Goal: Task Accomplishment & Management: Manage account settings

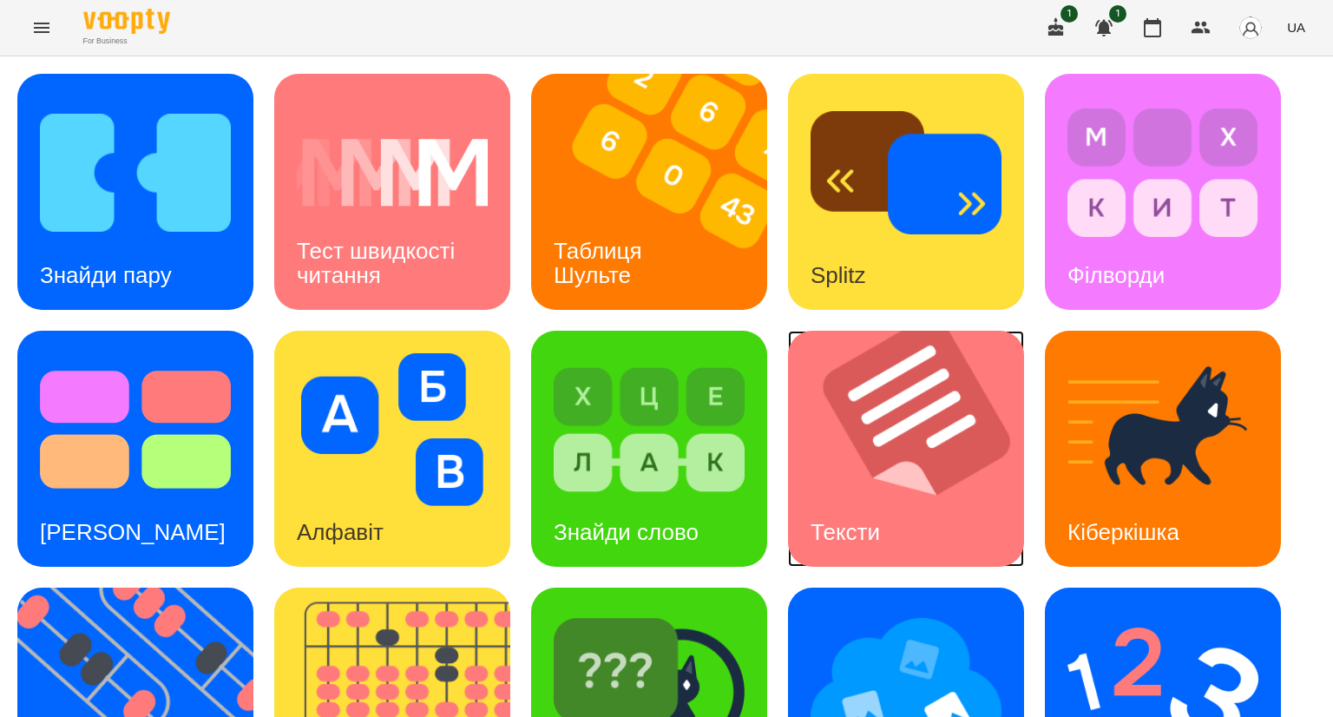
click at [832, 455] on img at bounding box center [917, 449] width 258 height 236
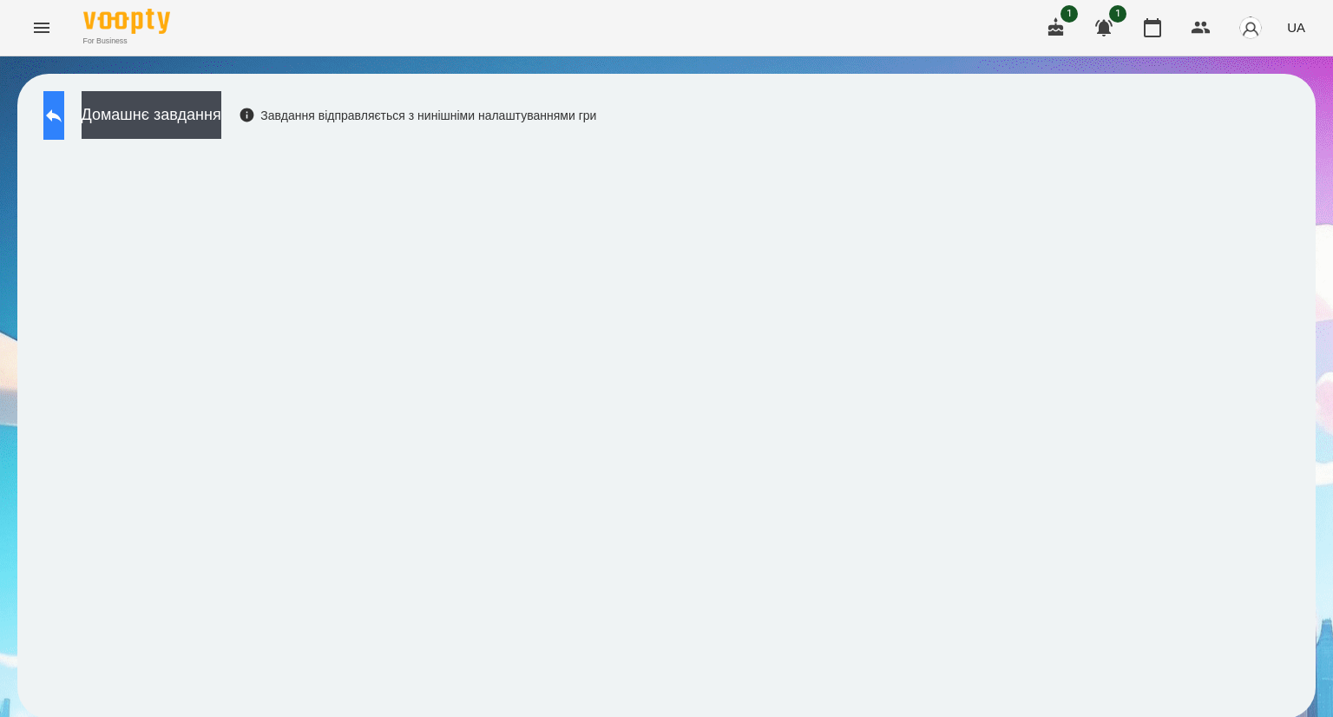
click at [64, 121] on icon at bounding box center [53, 115] width 21 height 21
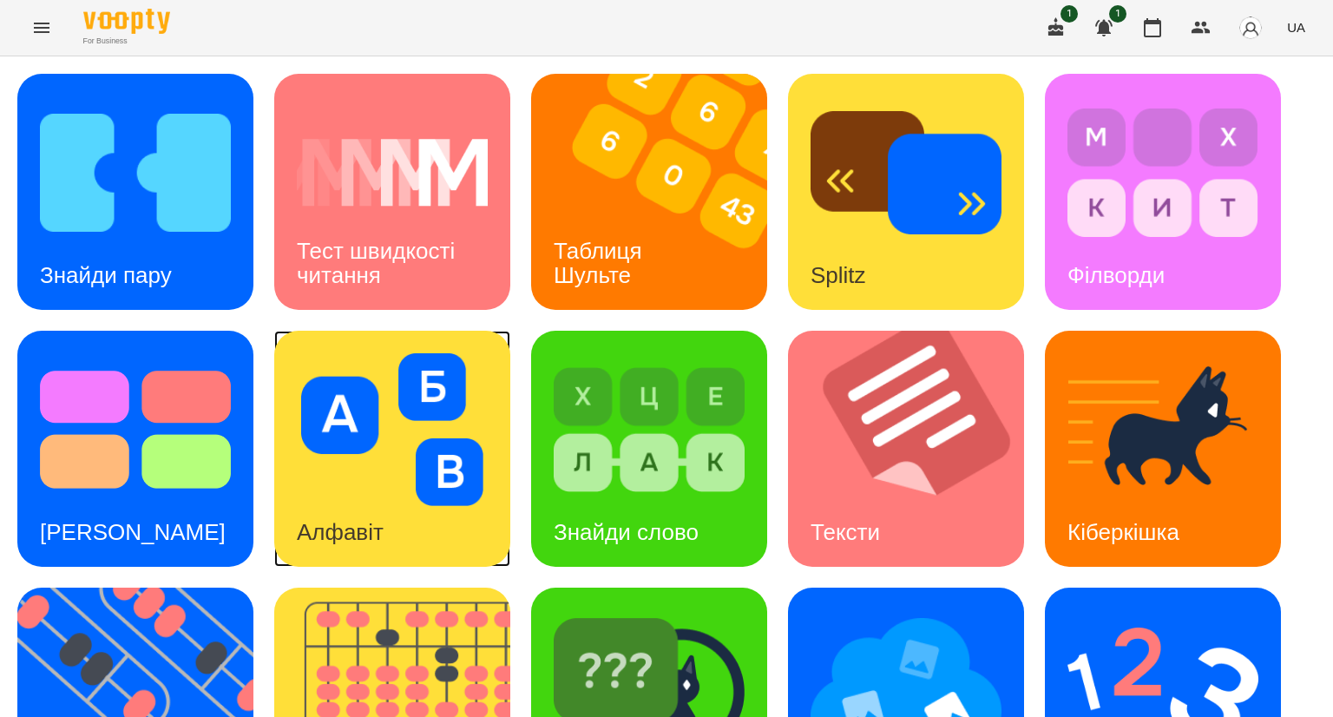
click at [344, 485] on img at bounding box center [392, 429] width 191 height 153
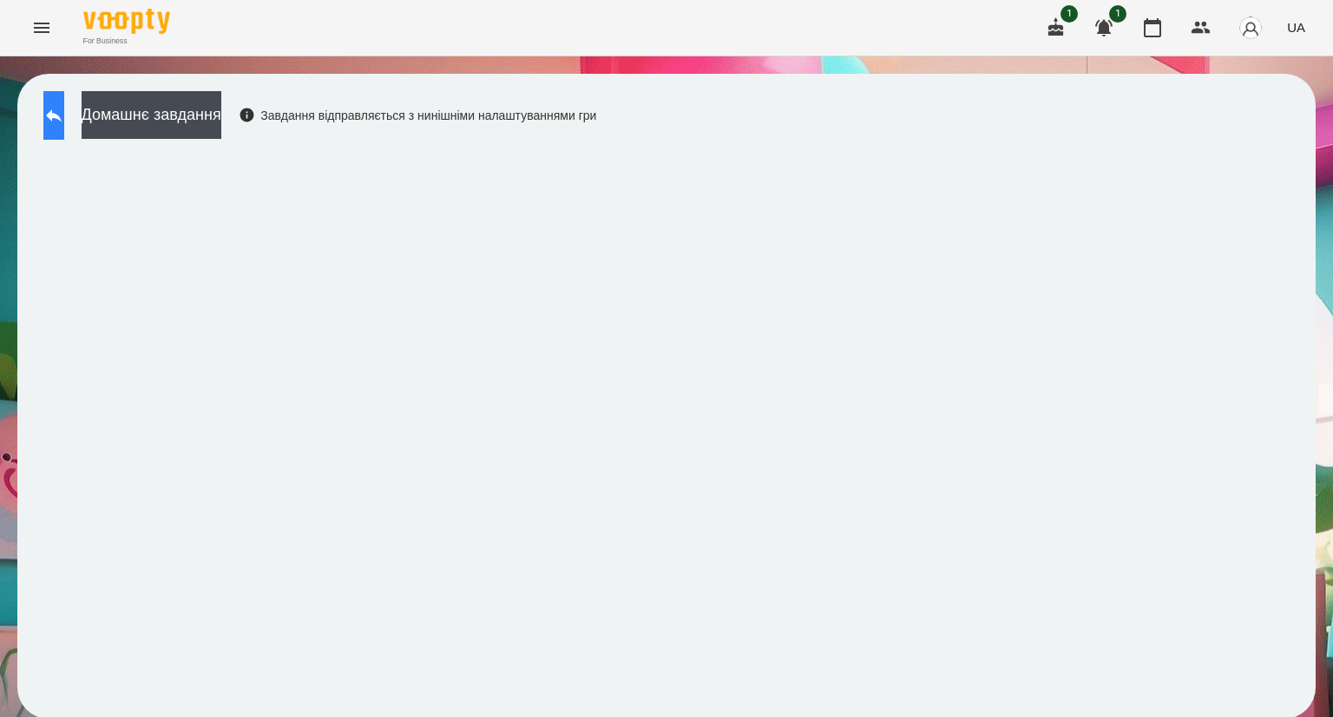
click at [64, 102] on button at bounding box center [53, 115] width 21 height 49
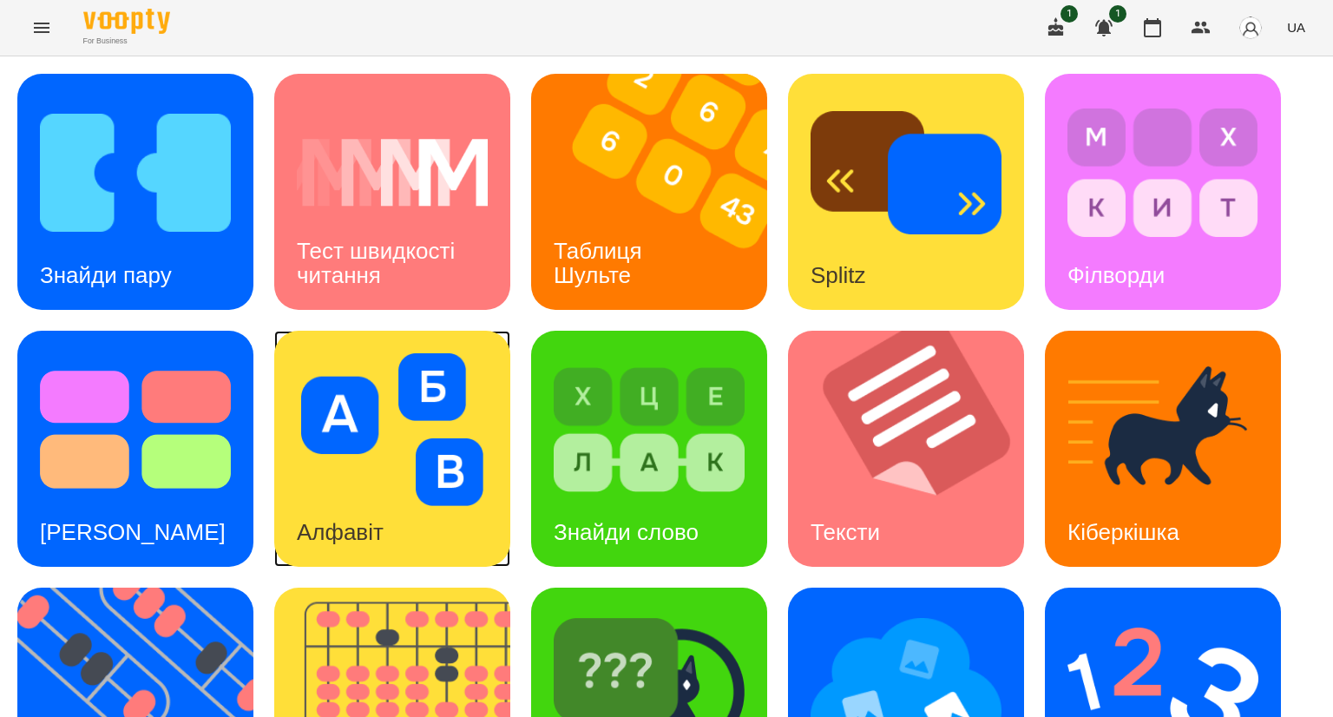
click at [364, 481] on img at bounding box center [392, 429] width 191 height 153
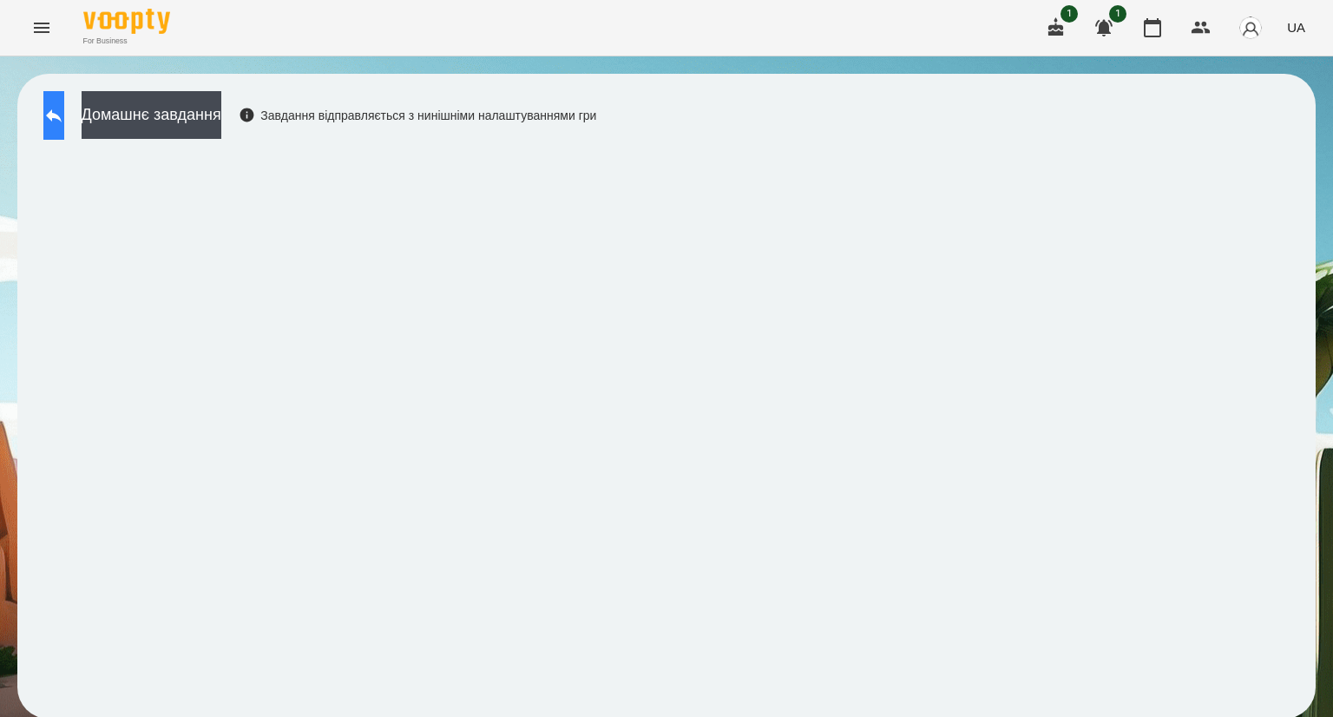
click at [58, 122] on button at bounding box center [53, 115] width 21 height 49
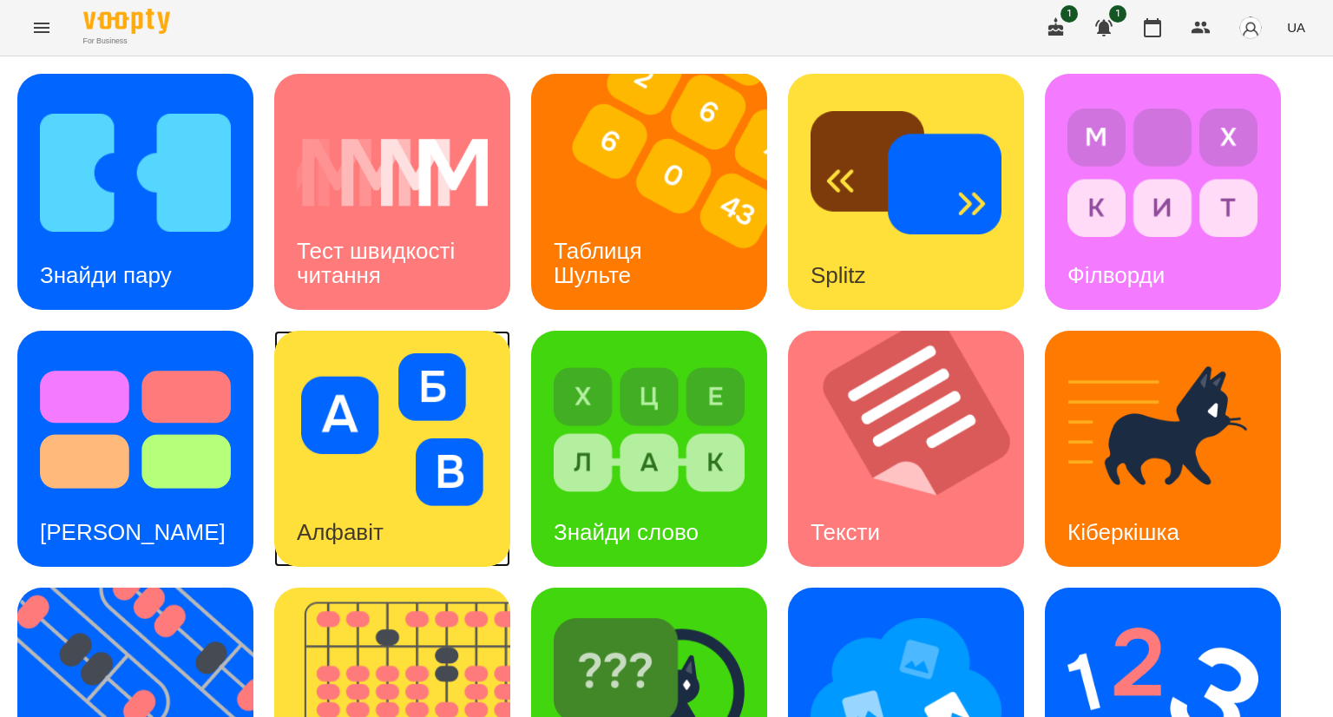
click at [420, 488] on img at bounding box center [392, 429] width 191 height 153
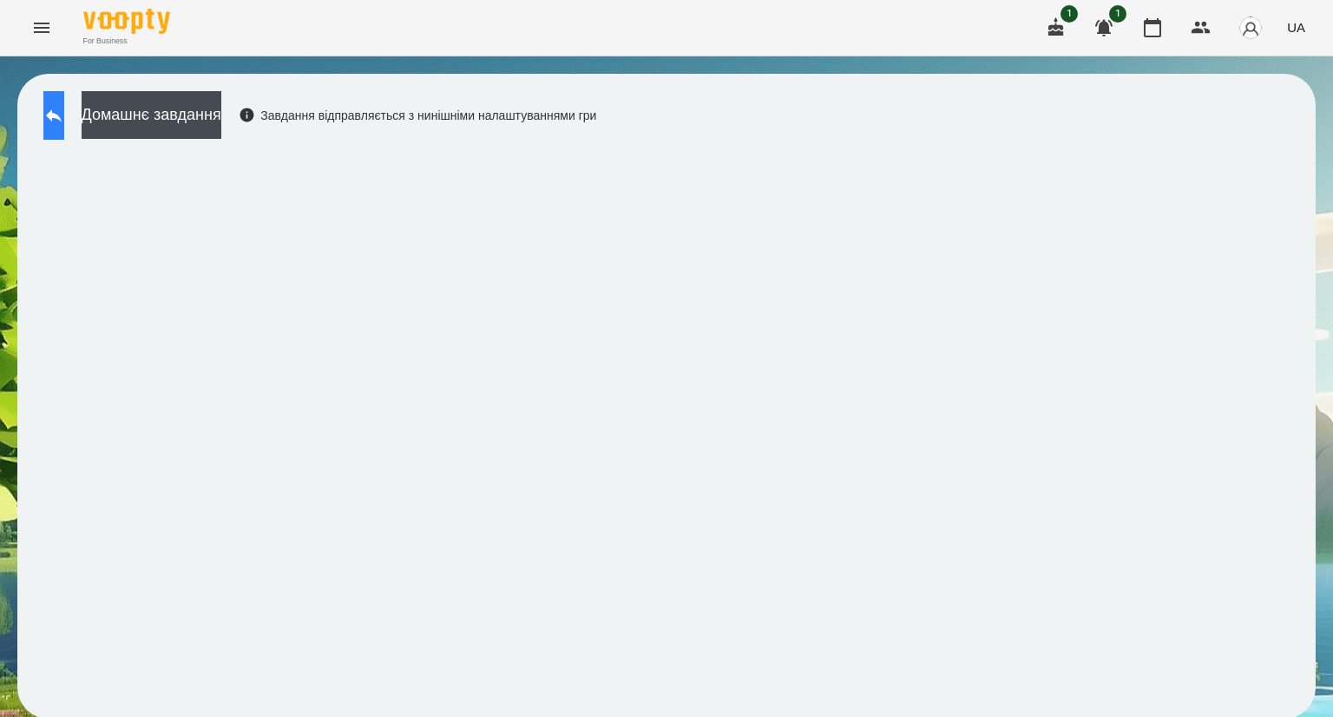
click at [59, 119] on button at bounding box center [53, 115] width 21 height 49
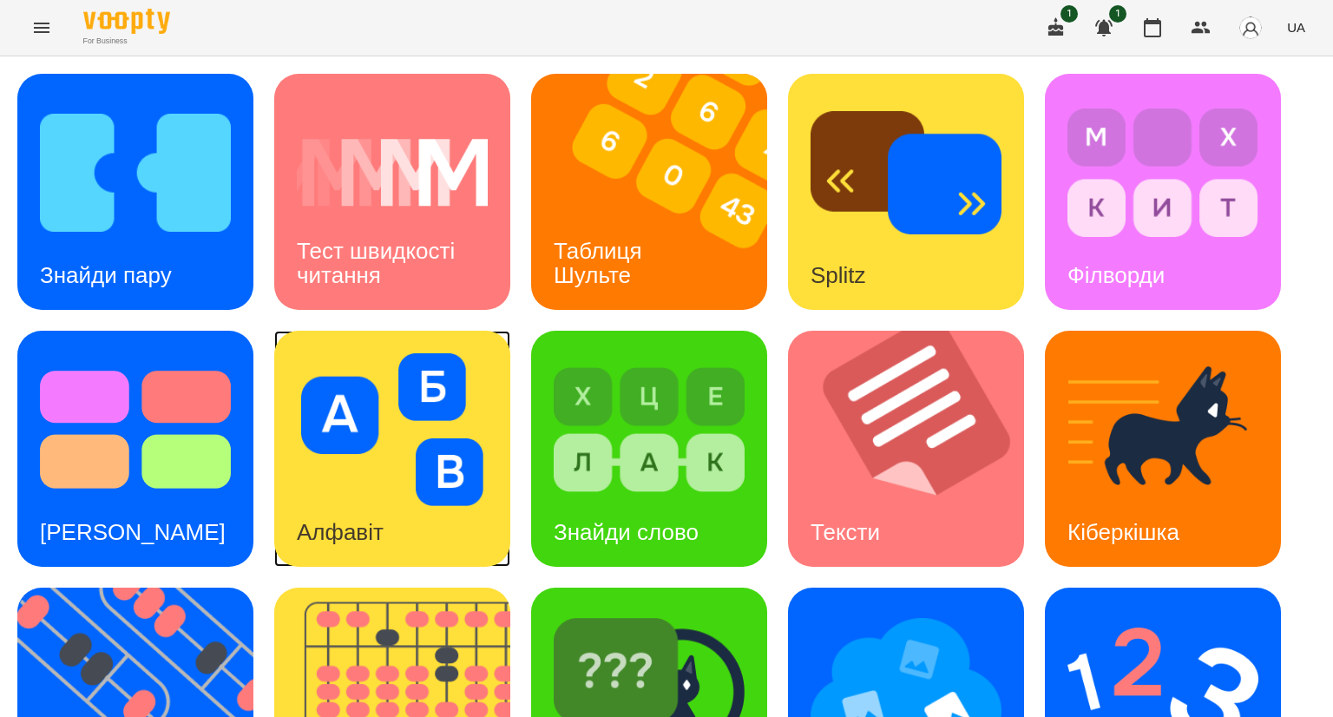
click at [416, 501] on img at bounding box center [392, 429] width 191 height 153
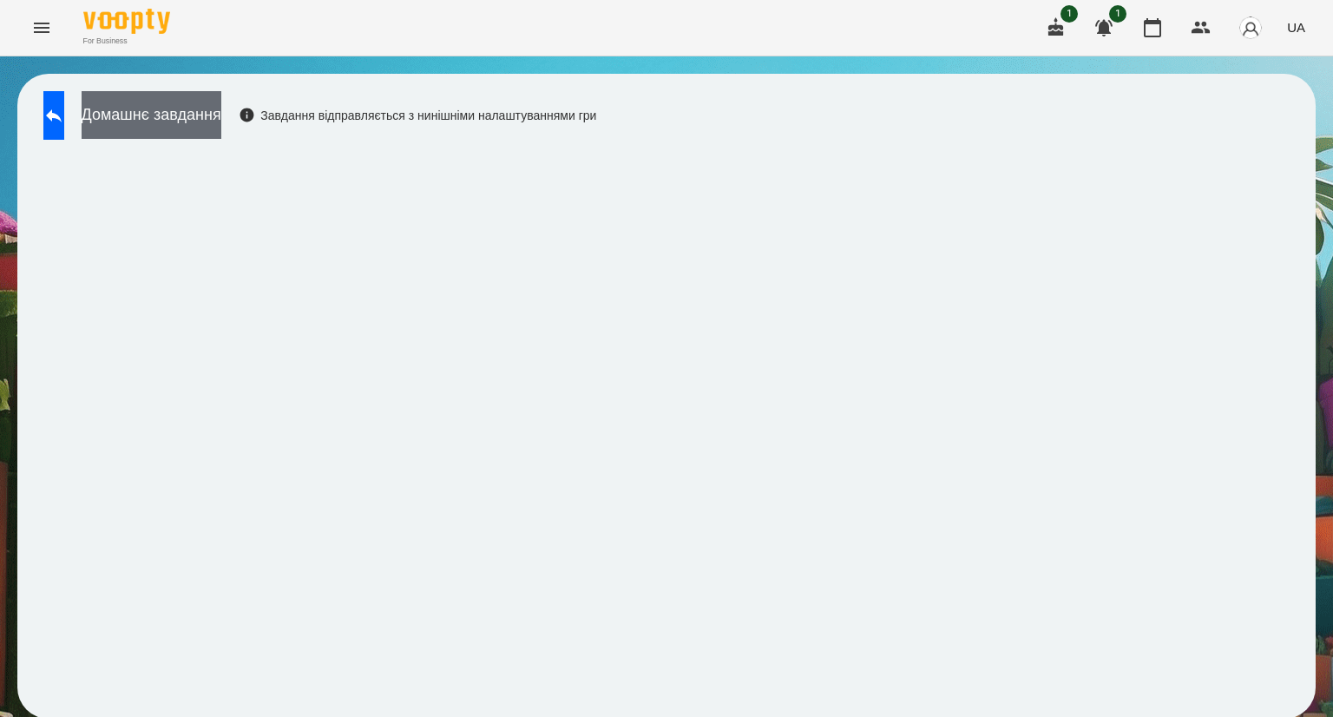
click at [176, 116] on button "Домашнє завдання" at bounding box center [152, 115] width 140 height 48
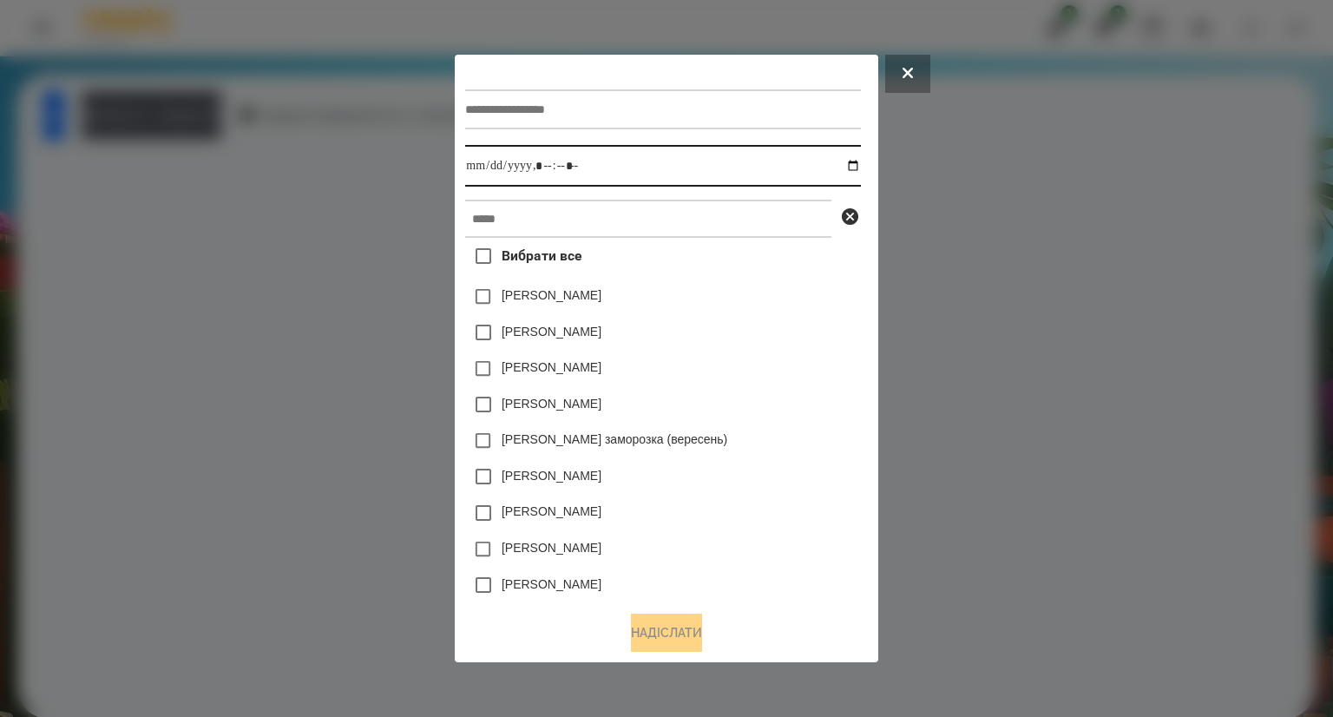
click at [500, 162] on input "datetime-local" at bounding box center [662, 166] width 395 height 42
click at [857, 167] on input "datetime-local" at bounding box center [662, 166] width 395 height 42
type input "**********"
click at [843, 414] on div "[PERSON_NAME]" at bounding box center [662, 404] width 395 height 36
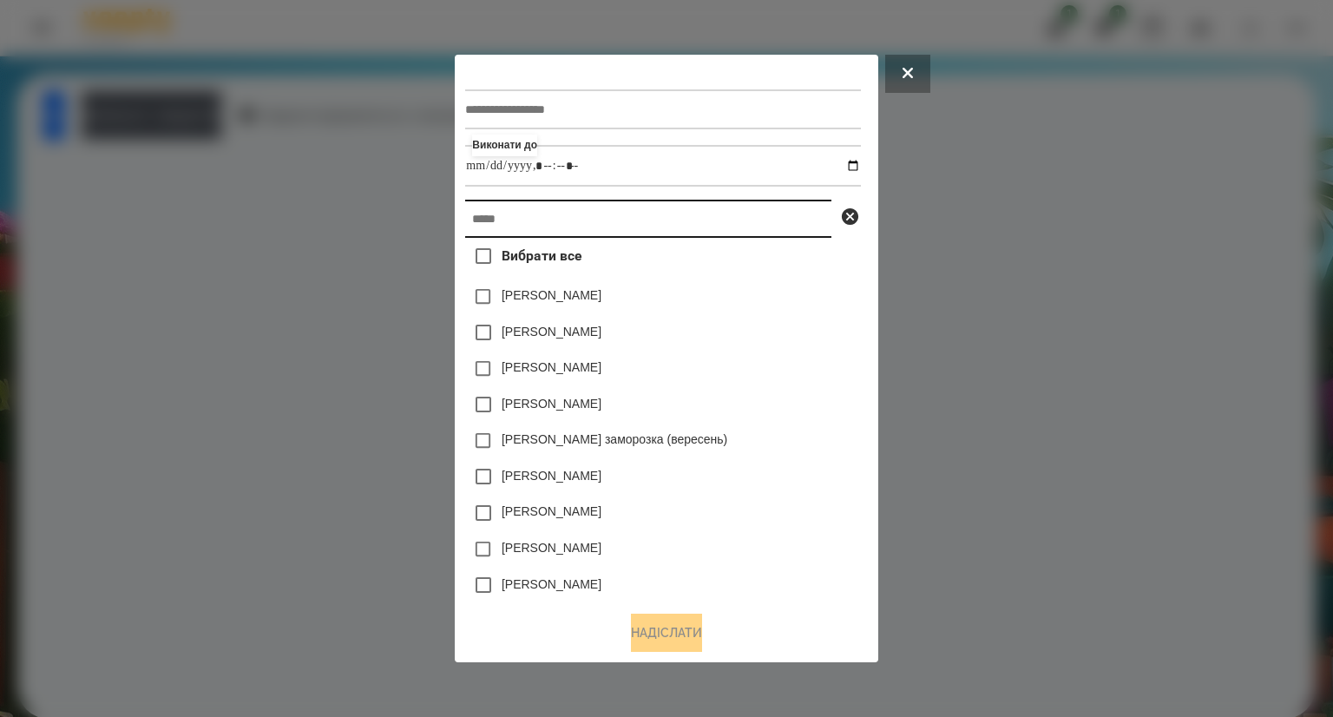
click at [495, 221] on input "text" at bounding box center [648, 219] width 366 height 38
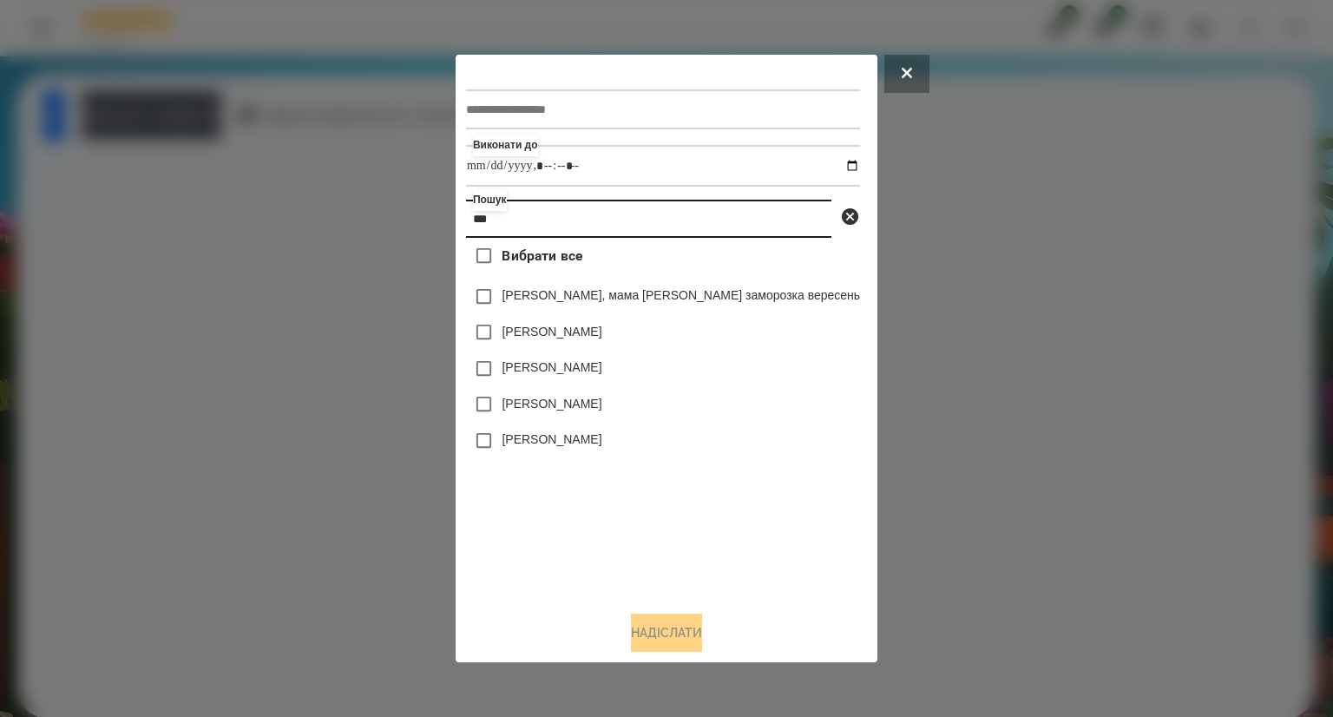
type input "***"
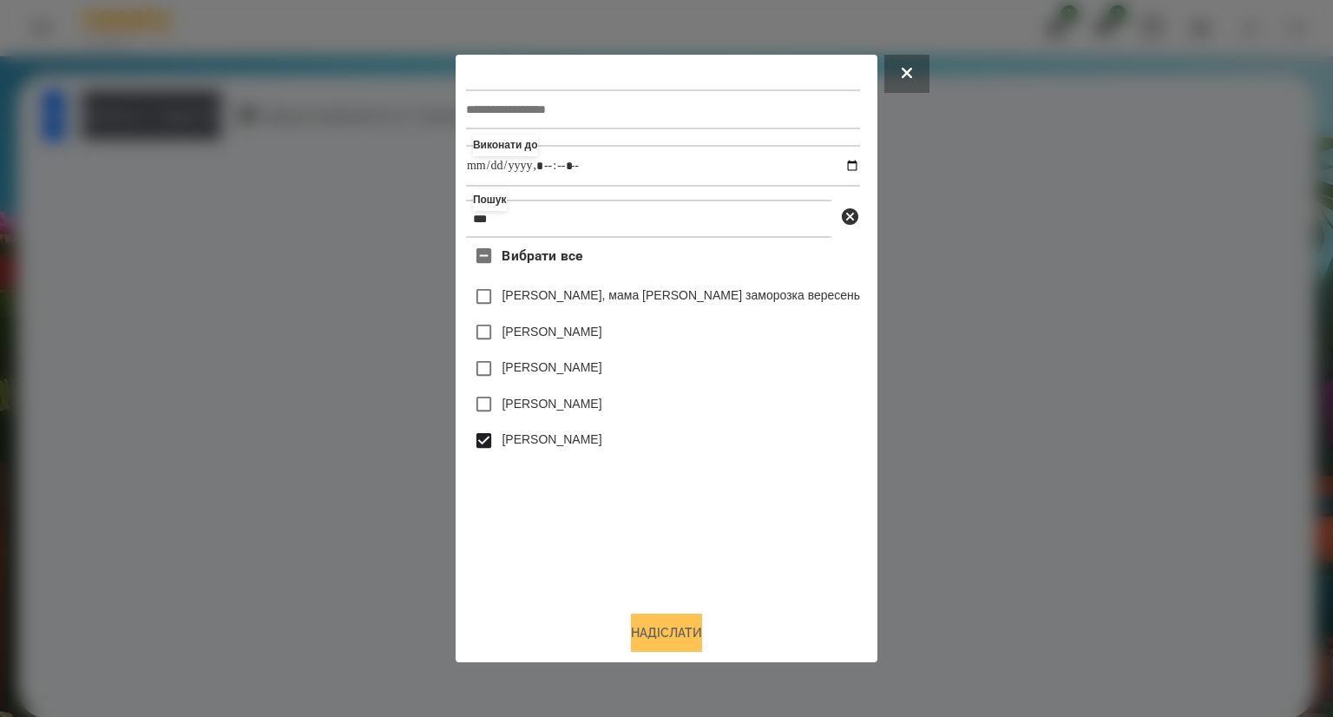
click at [638, 632] on button "Надіслати" at bounding box center [666, 632] width 71 height 38
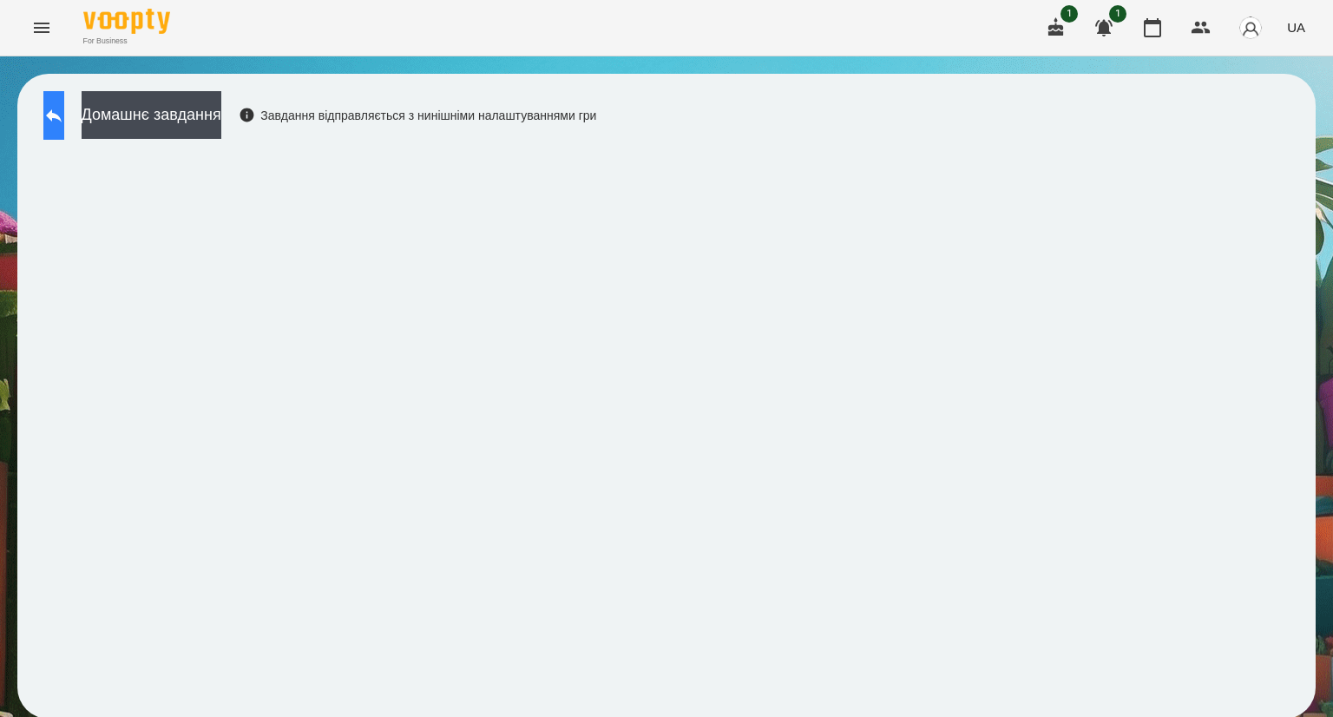
click at [64, 128] on button at bounding box center [53, 115] width 21 height 49
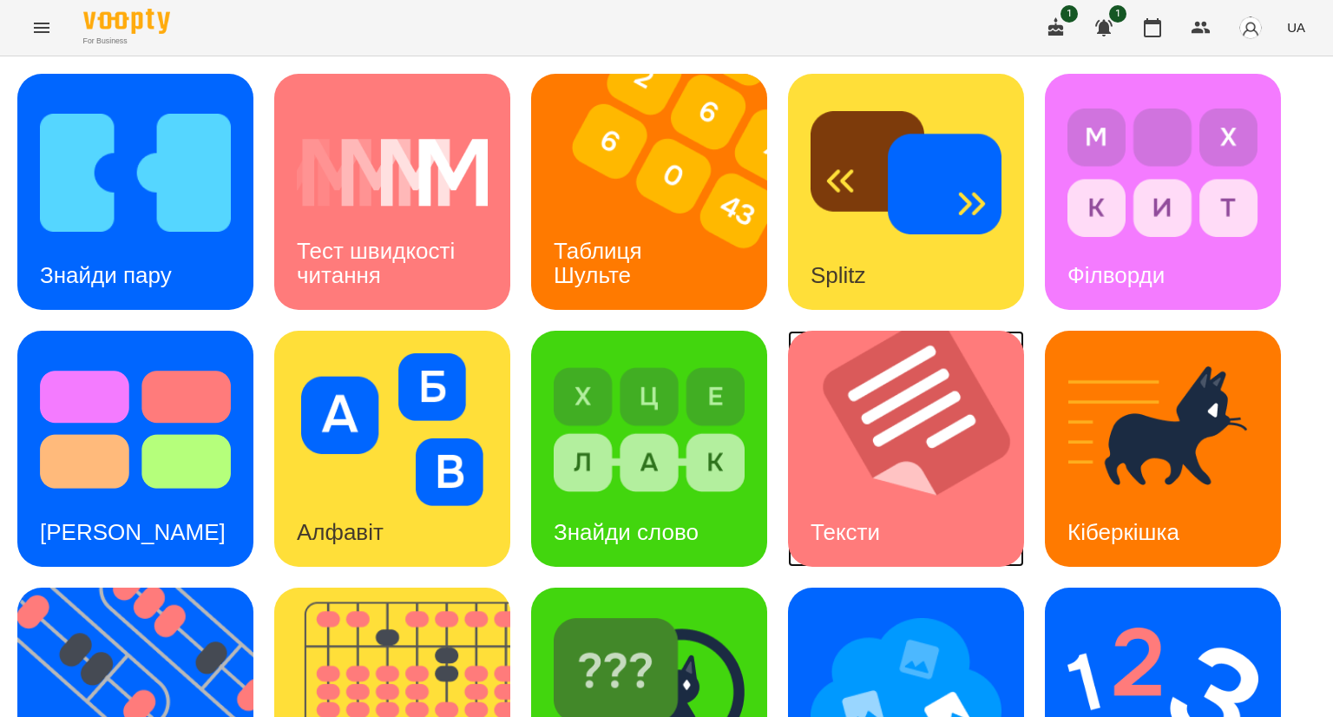
click at [861, 457] on img at bounding box center [917, 449] width 258 height 236
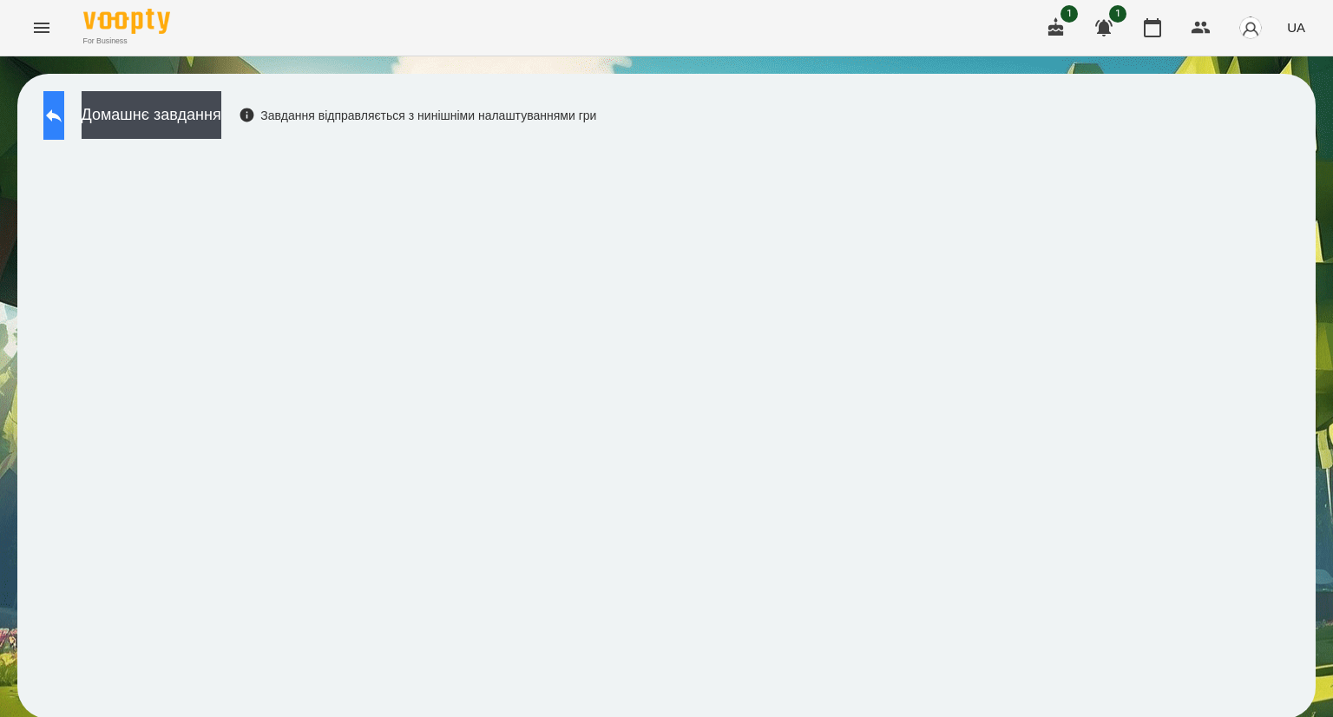
click at [64, 107] on icon at bounding box center [53, 115] width 21 height 21
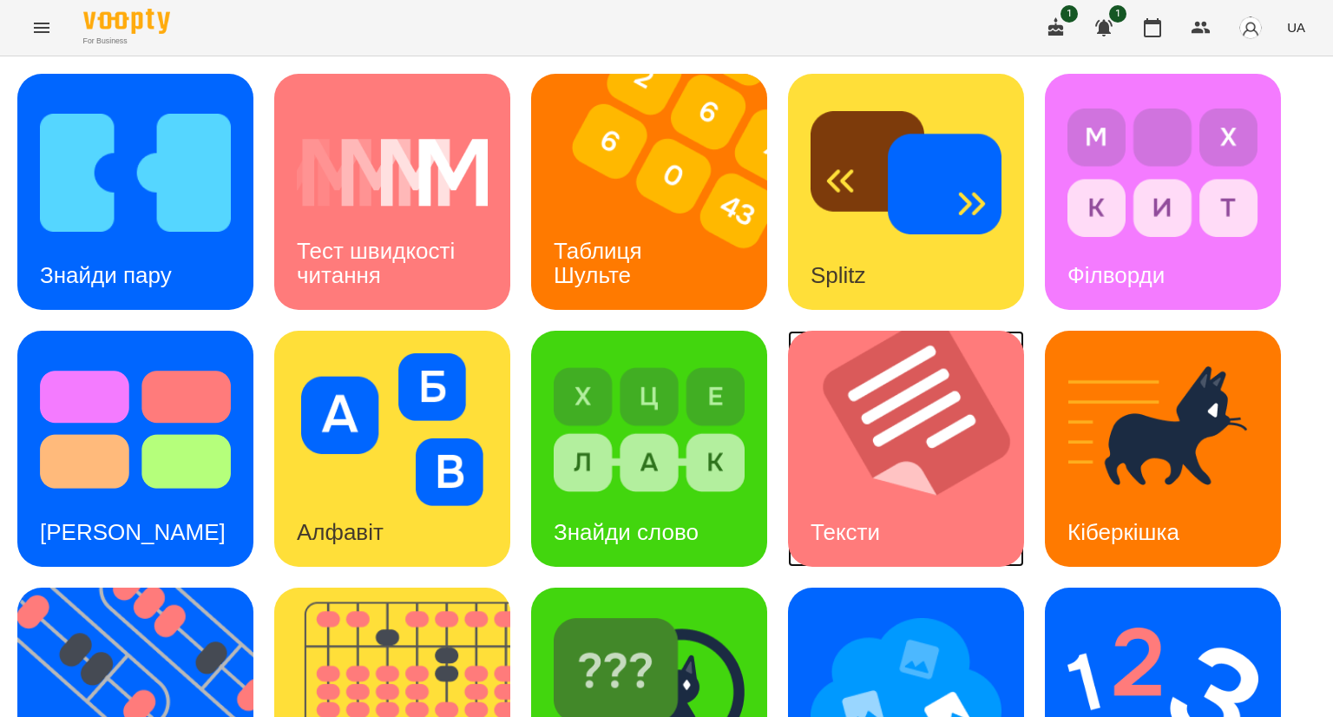
click at [840, 487] on img at bounding box center [917, 449] width 258 height 236
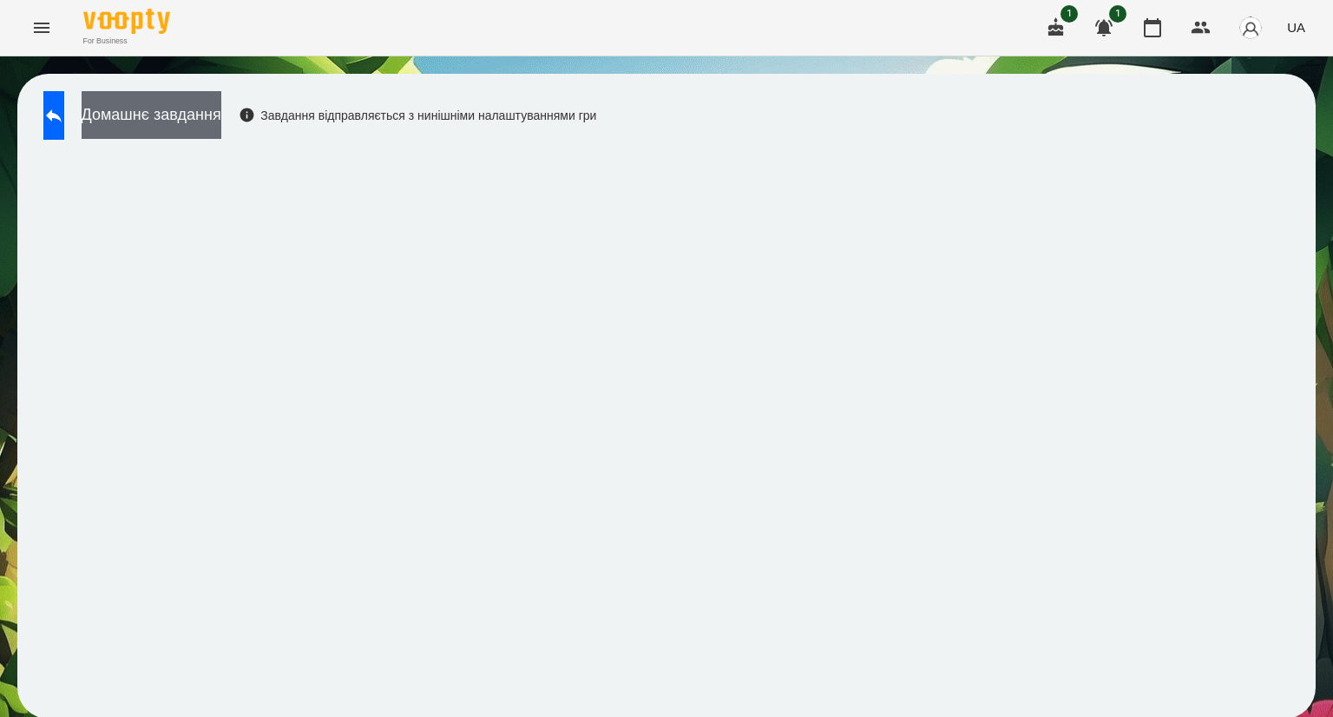
click at [142, 119] on button "Домашнє завдання" at bounding box center [152, 115] width 140 height 48
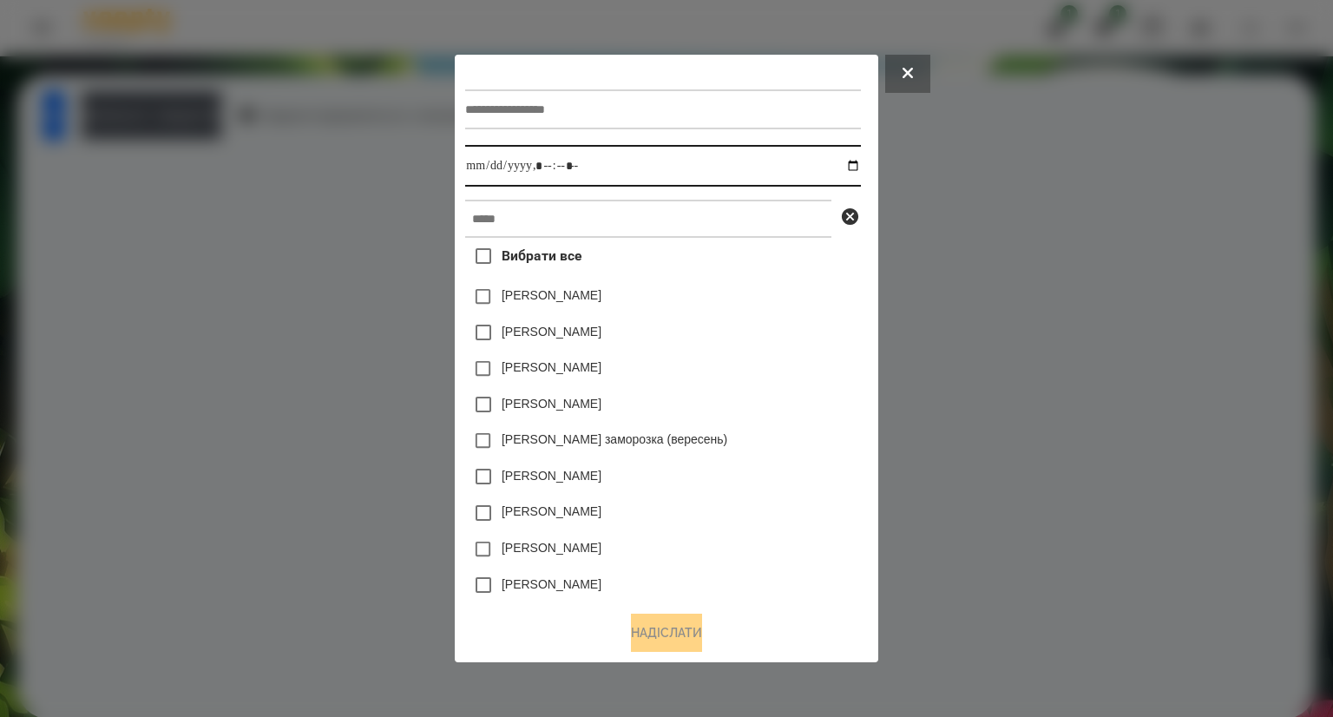
click at [479, 170] on input "datetime-local" at bounding box center [662, 166] width 395 height 42
click at [659, 172] on input "datetime-local" at bounding box center [662, 166] width 395 height 42
click at [860, 165] on input "datetime-local" at bounding box center [662, 166] width 395 height 42
type input "**********"
click at [859, 217] on icon at bounding box center [850, 216] width 17 height 17
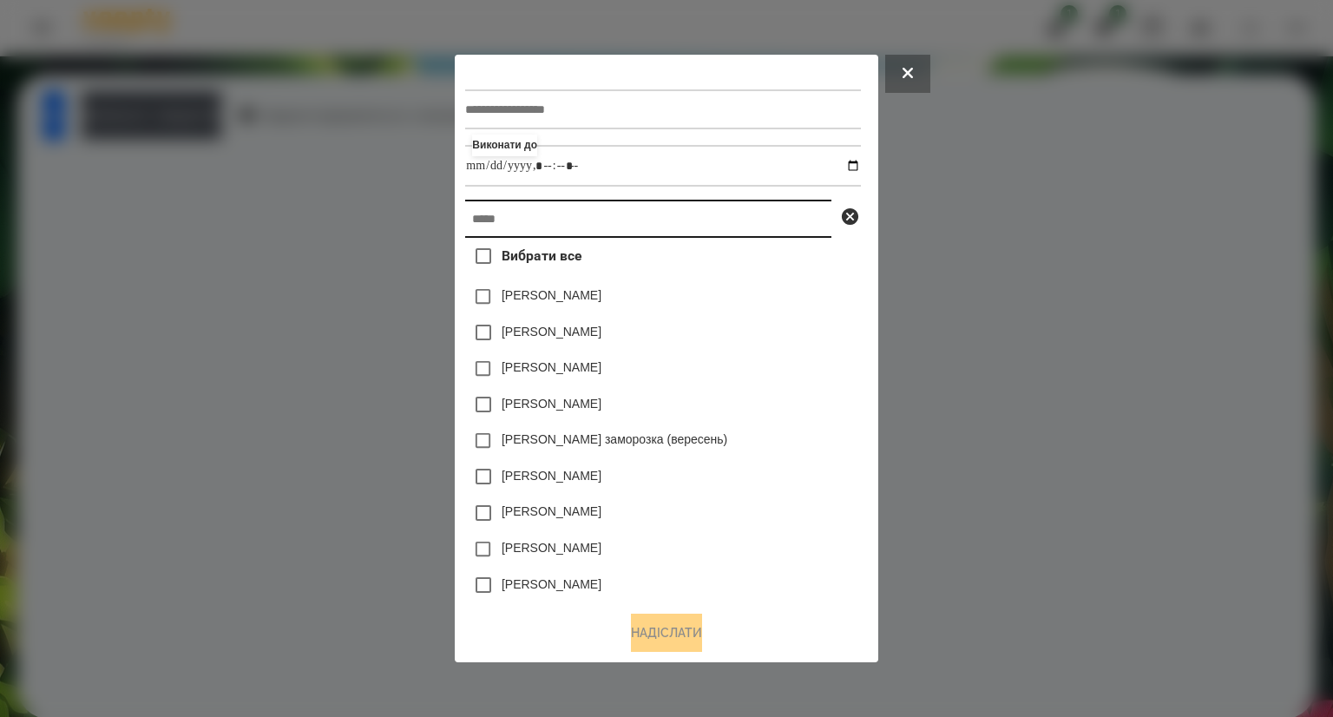
click at [554, 214] on input "text" at bounding box center [648, 219] width 366 height 38
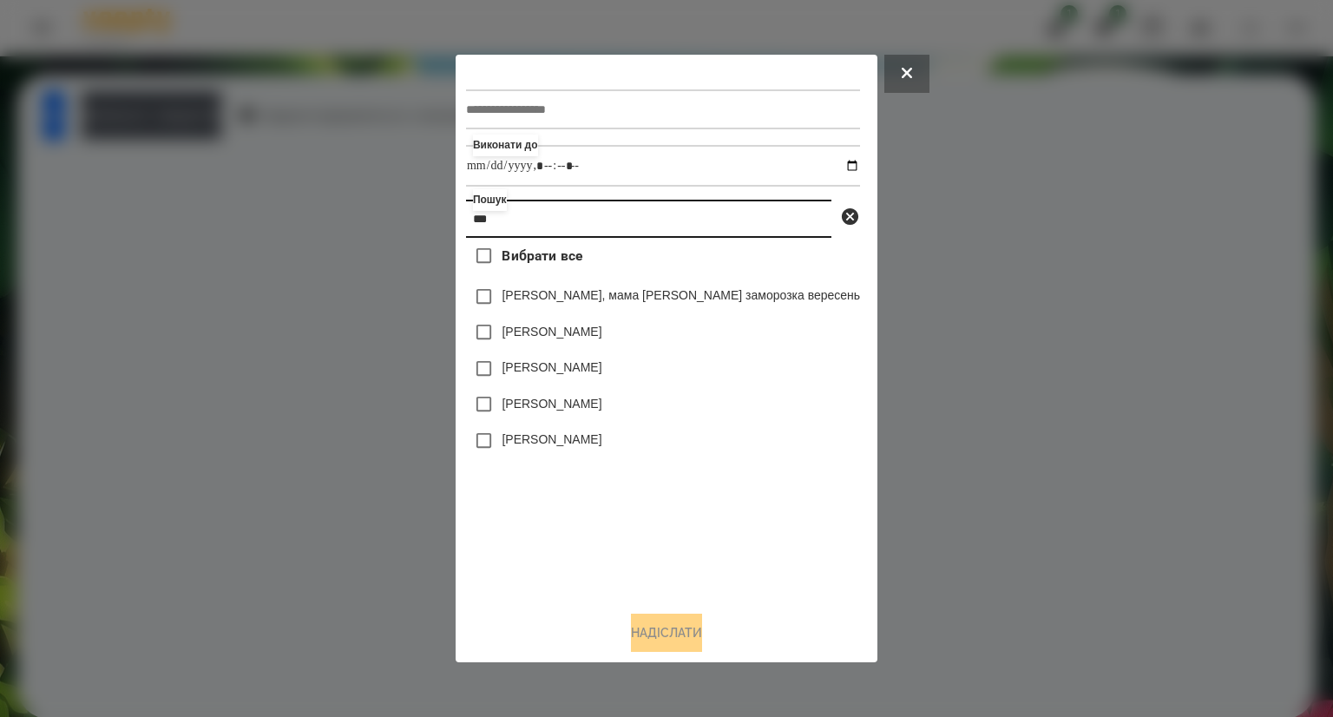
type input "***"
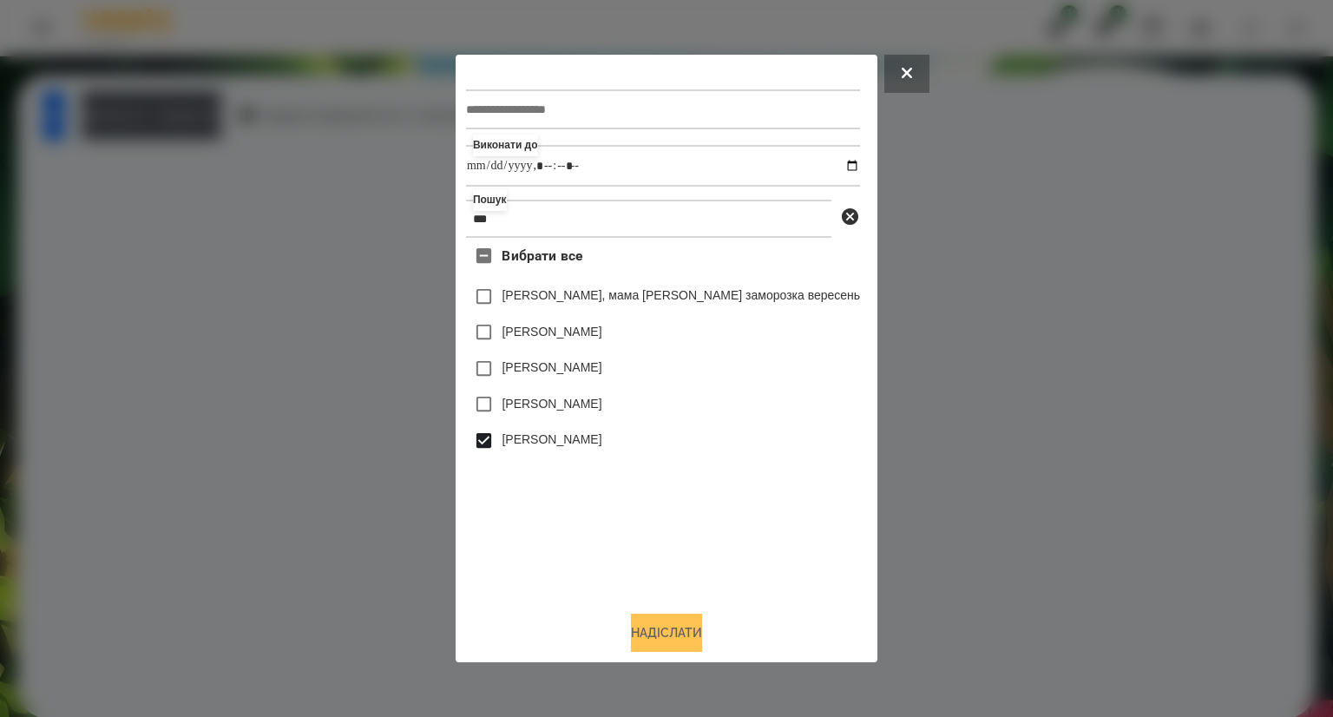
click at [639, 631] on button "Надіслати" at bounding box center [666, 632] width 71 height 38
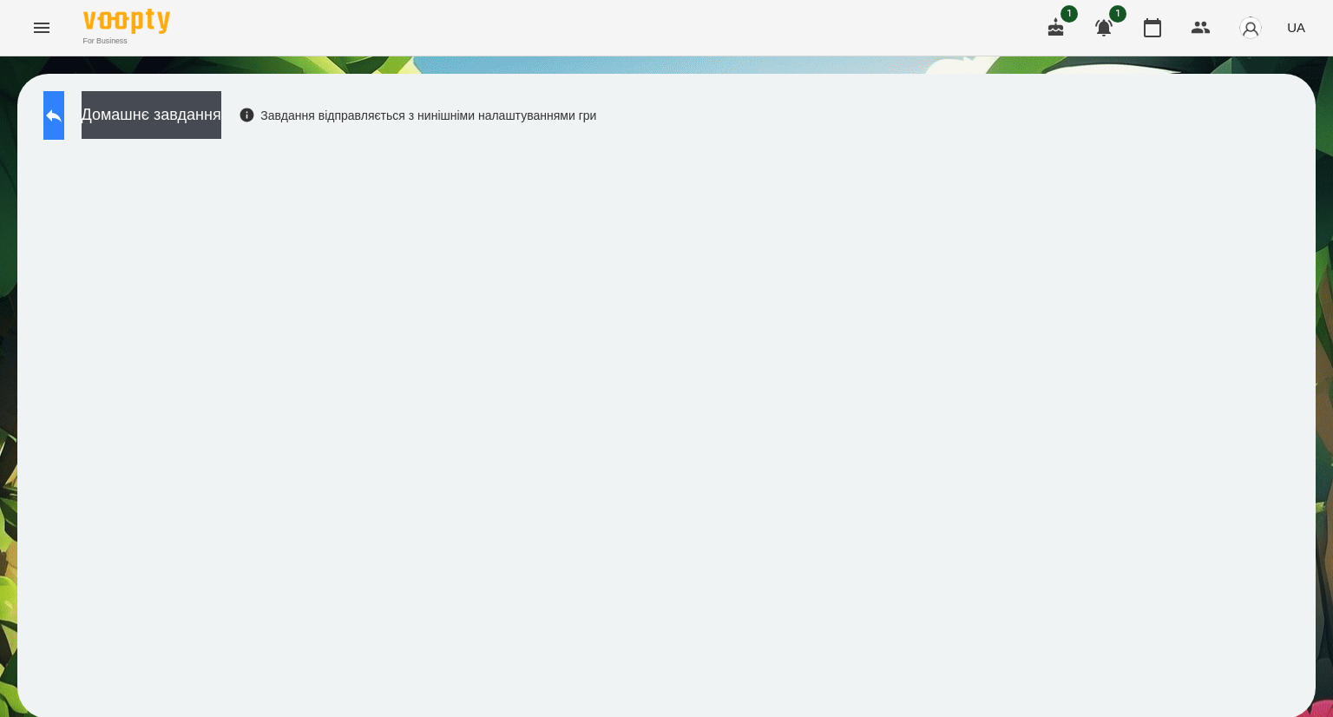
click at [63, 112] on icon at bounding box center [53, 115] width 21 height 21
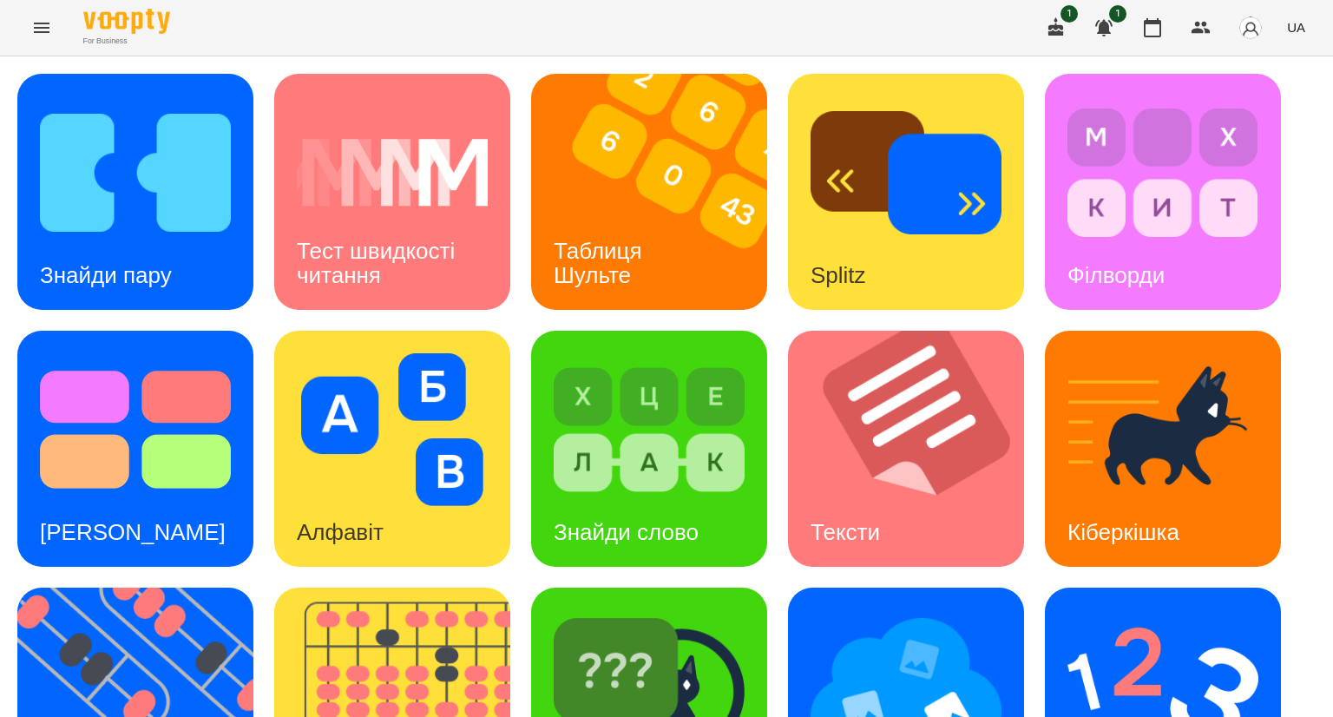
scroll to position [381, 0]
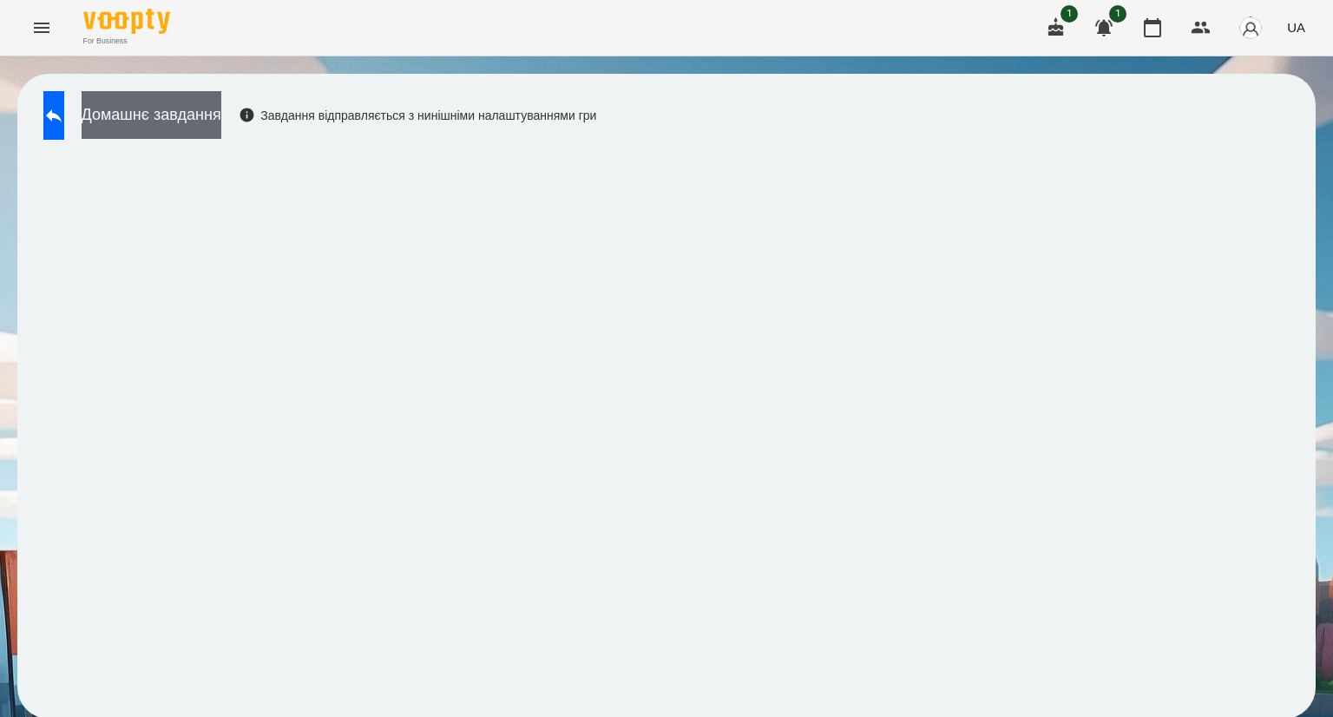
click at [206, 118] on button "Домашнє завдання" at bounding box center [152, 115] width 140 height 48
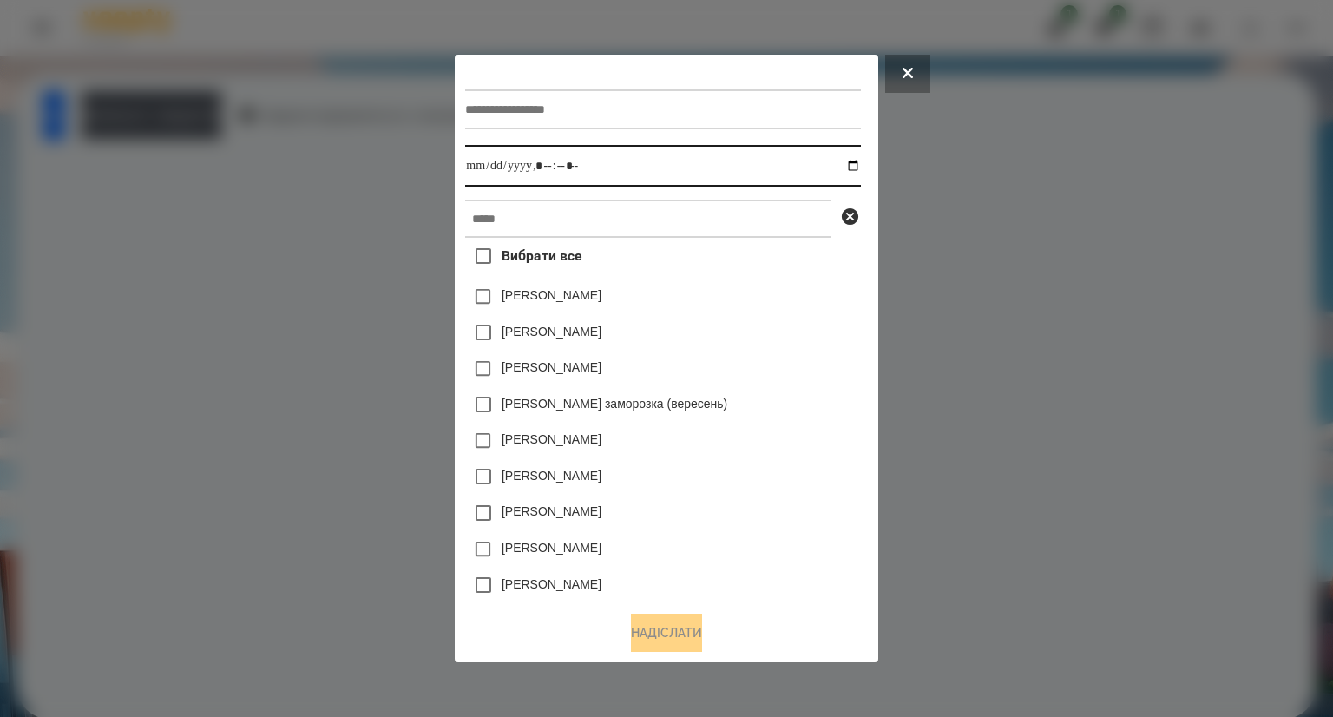
click at [471, 169] on input "datetime-local" at bounding box center [662, 166] width 395 height 42
click at [555, 173] on input "datetime-local" at bounding box center [662, 166] width 395 height 42
click at [860, 166] on input "datetime-local" at bounding box center [662, 166] width 395 height 42
type input "**********"
click at [715, 559] on div "[PERSON_NAME]" at bounding box center [662, 549] width 395 height 36
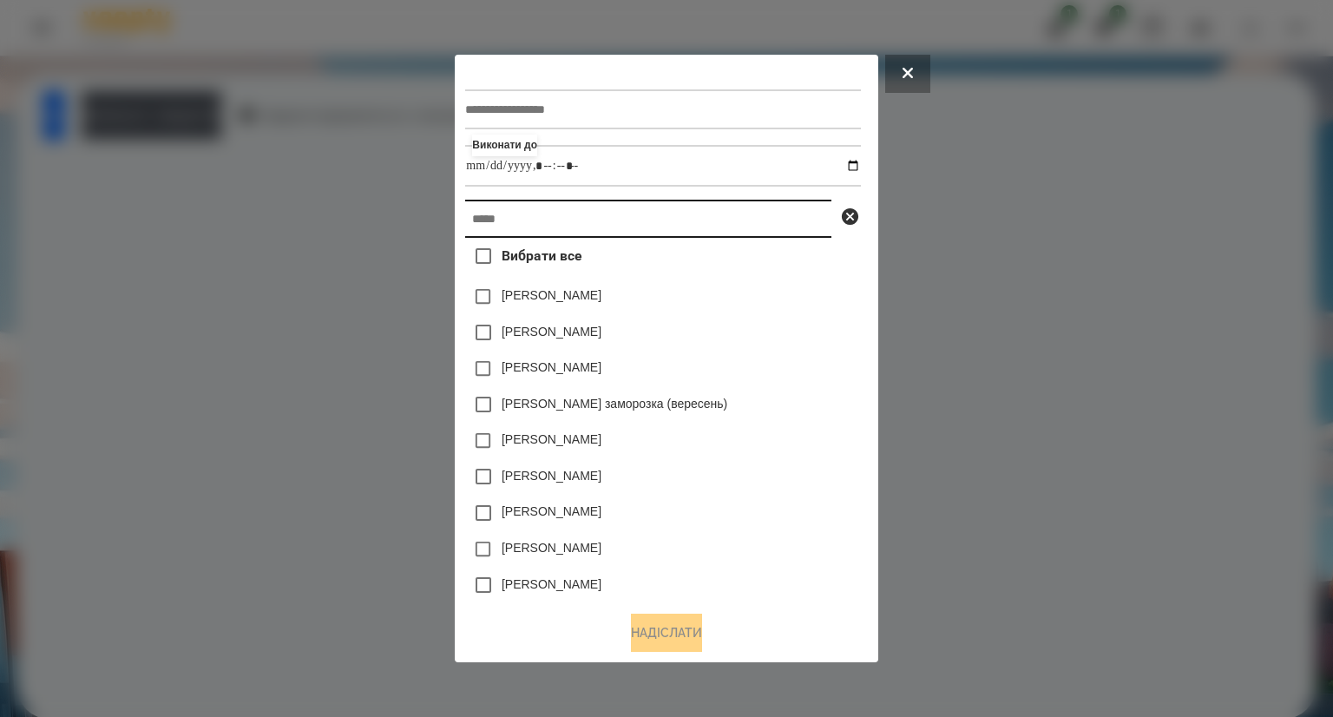
click at [472, 220] on input "text" at bounding box center [648, 219] width 366 height 38
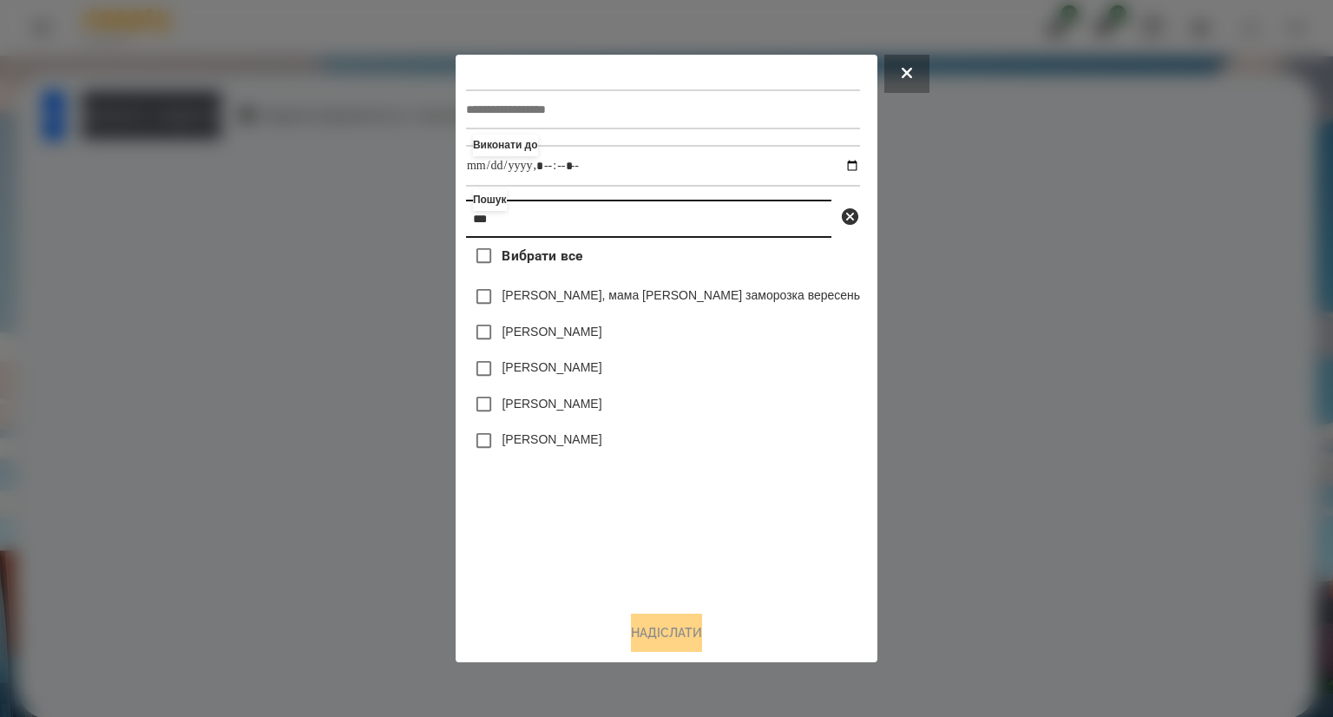
type input "***"
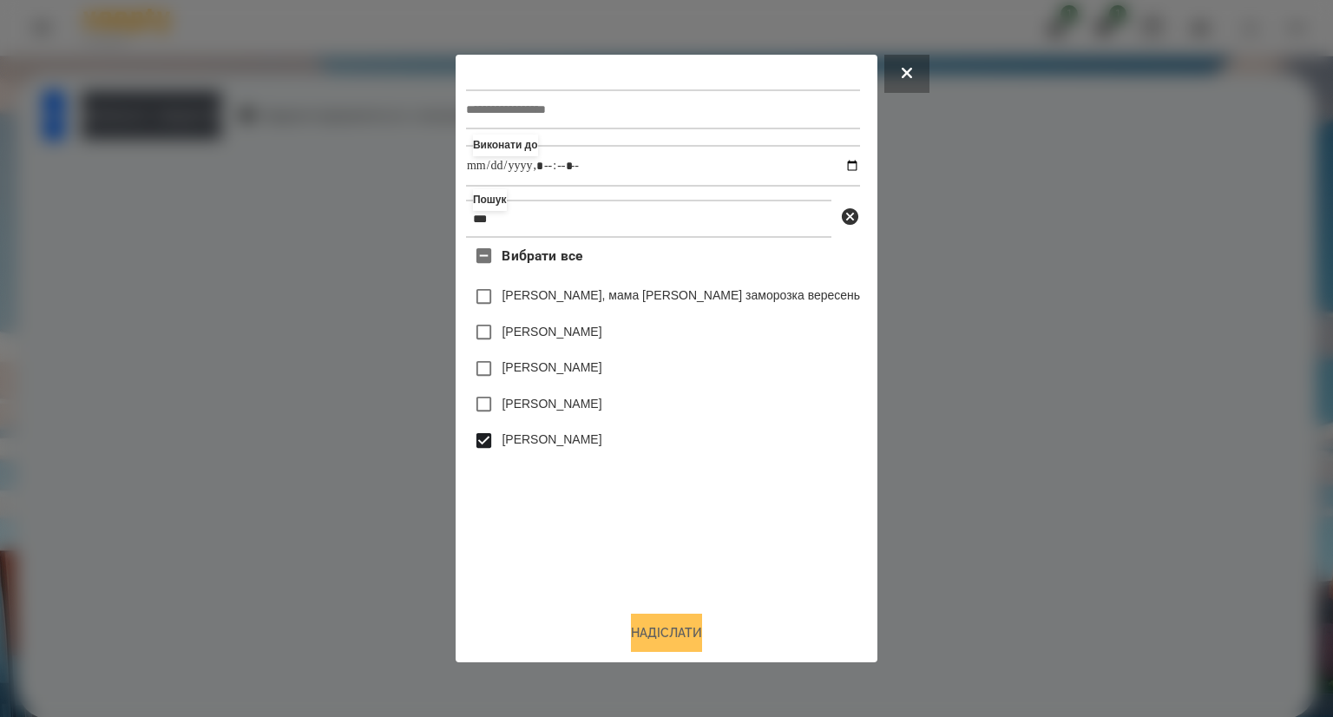
click at [643, 640] on button "Надіслати" at bounding box center [666, 632] width 71 height 38
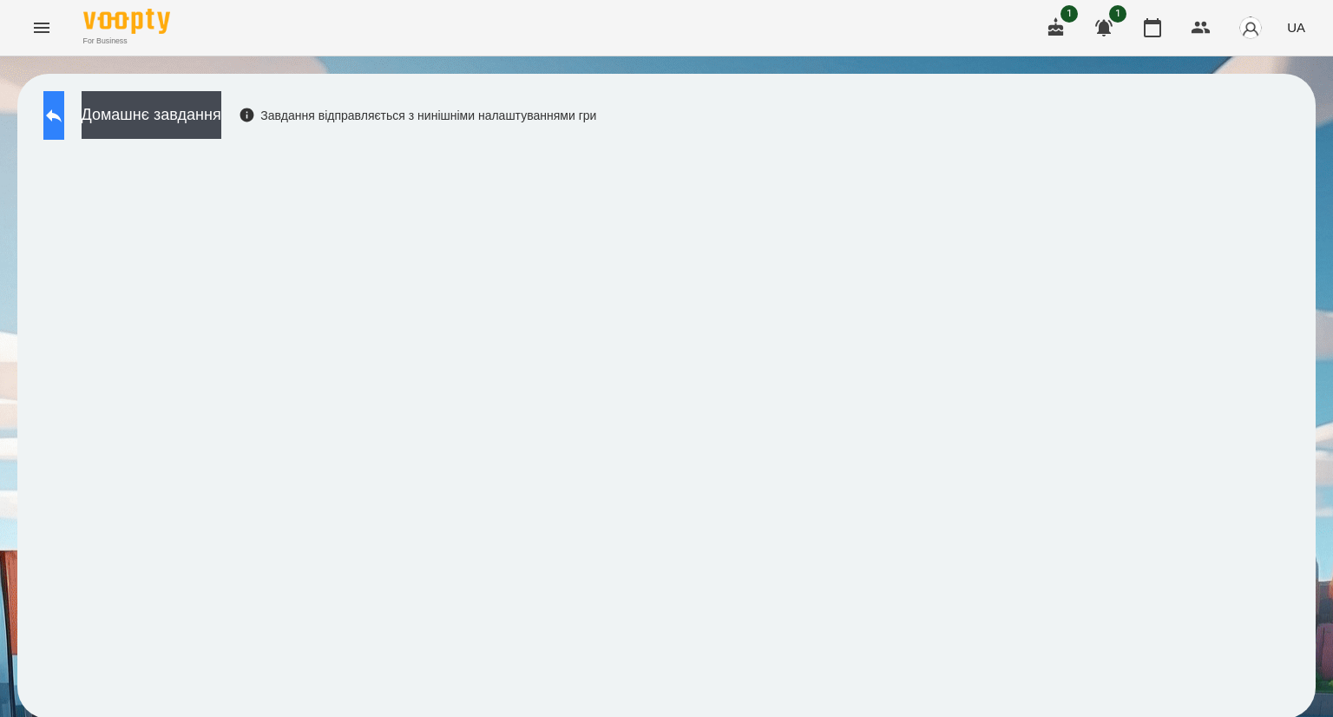
click at [64, 122] on icon at bounding box center [53, 115] width 21 height 21
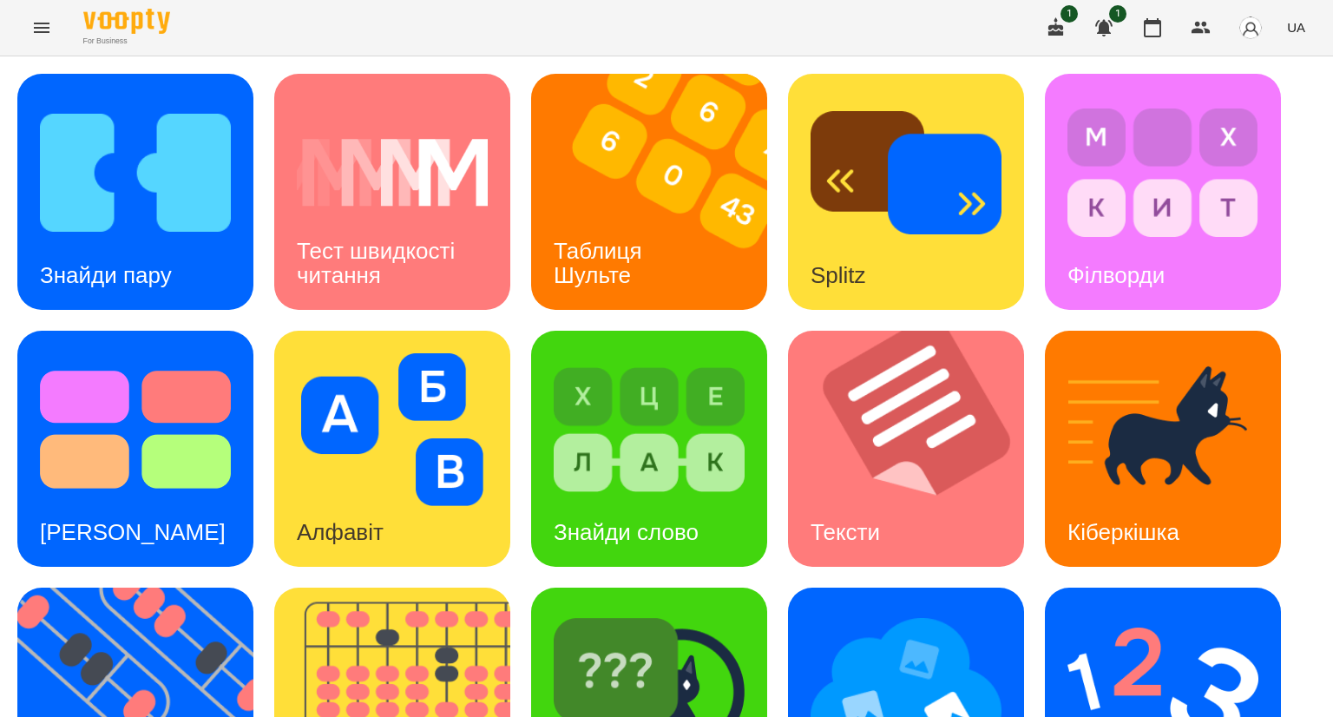
scroll to position [253, 0]
click at [122, 353] on img at bounding box center [135, 429] width 191 height 153
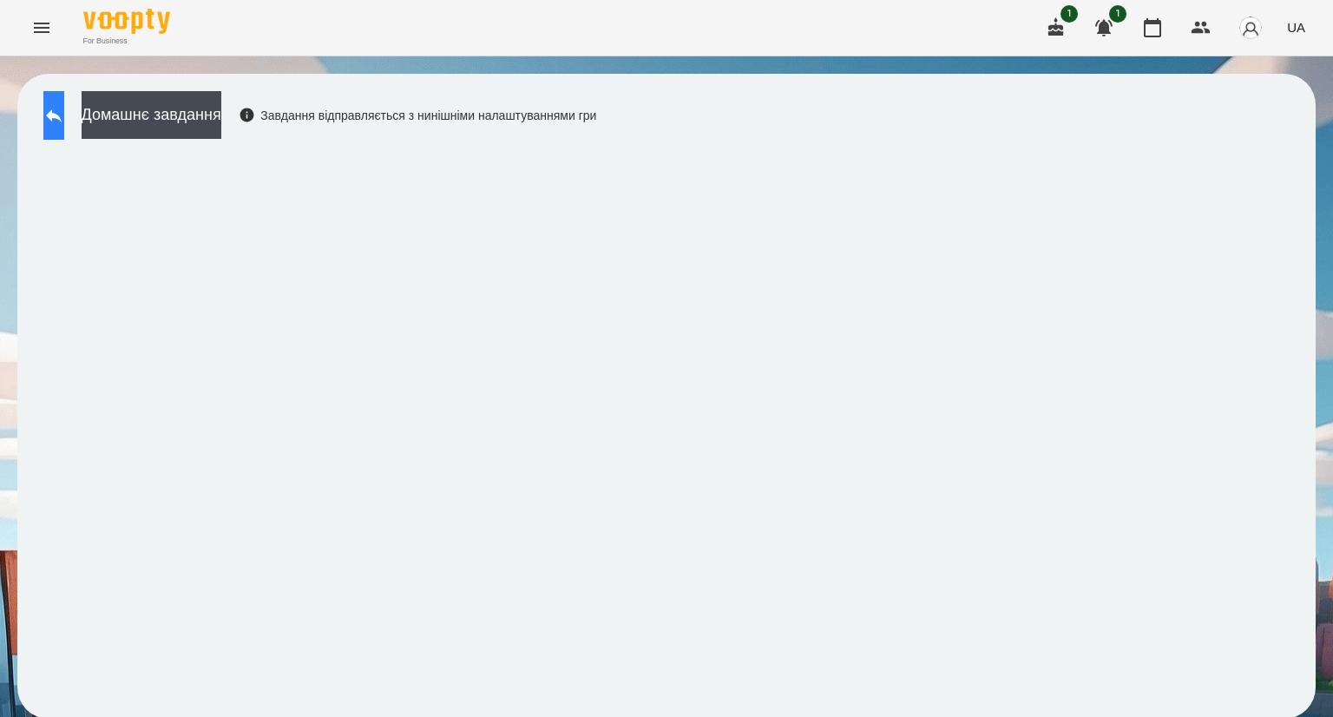
click at [62, 113] on icon at bounding box center [54, 115] width 16 height 13
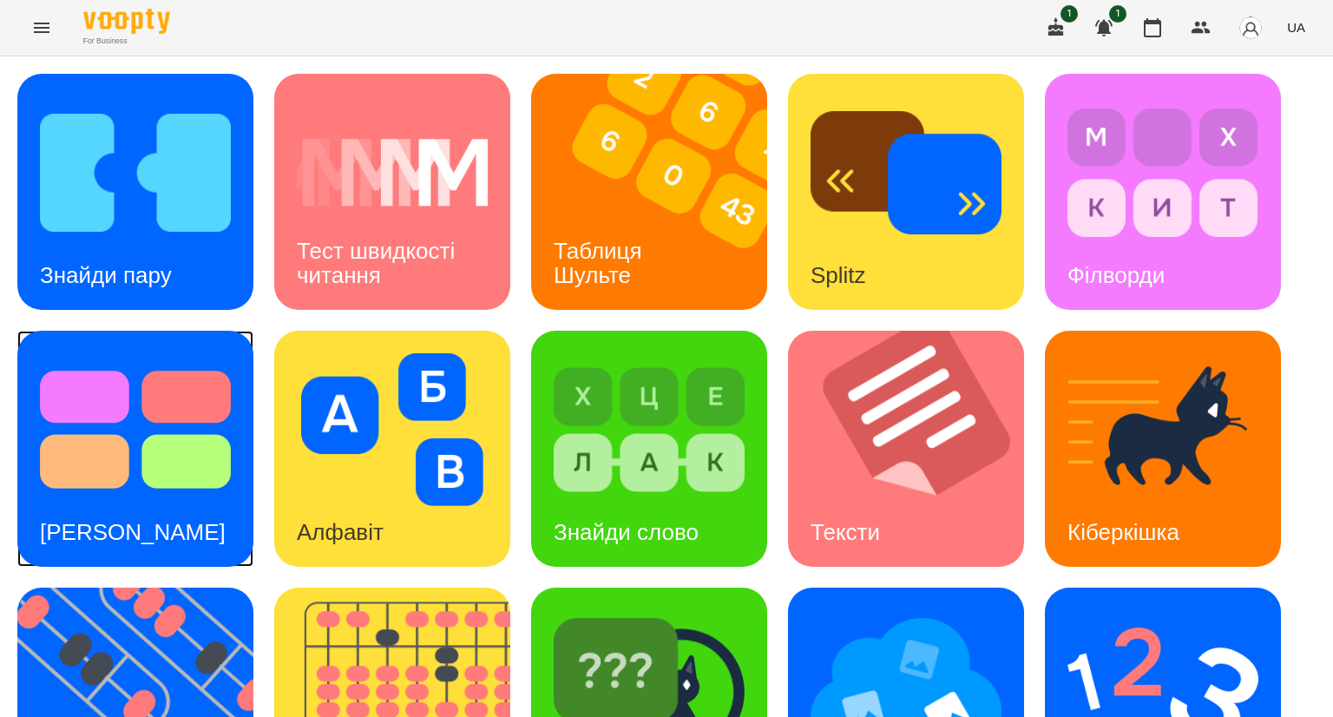
click at [102, 440] on img at bounding box center [135, 429] width 191 height 153
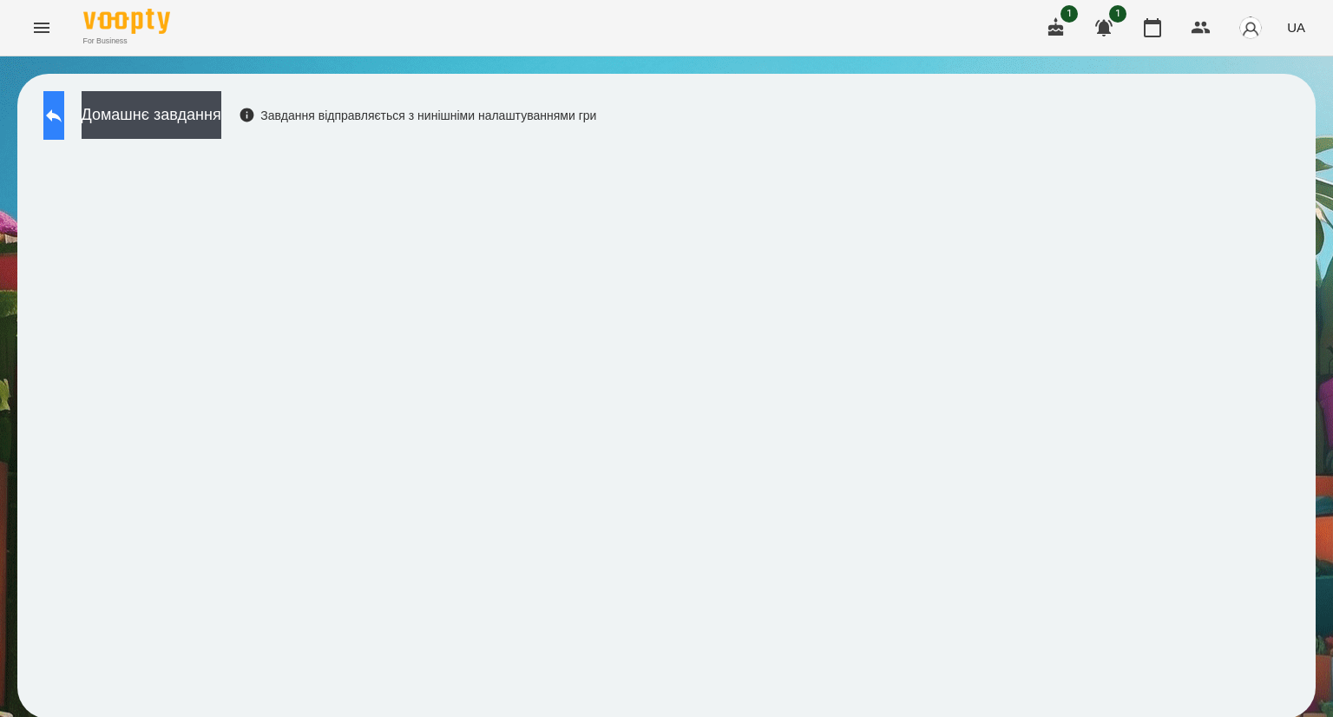
click at [64, 111] on icon at bounding box center [53, 115] width 21 height 21
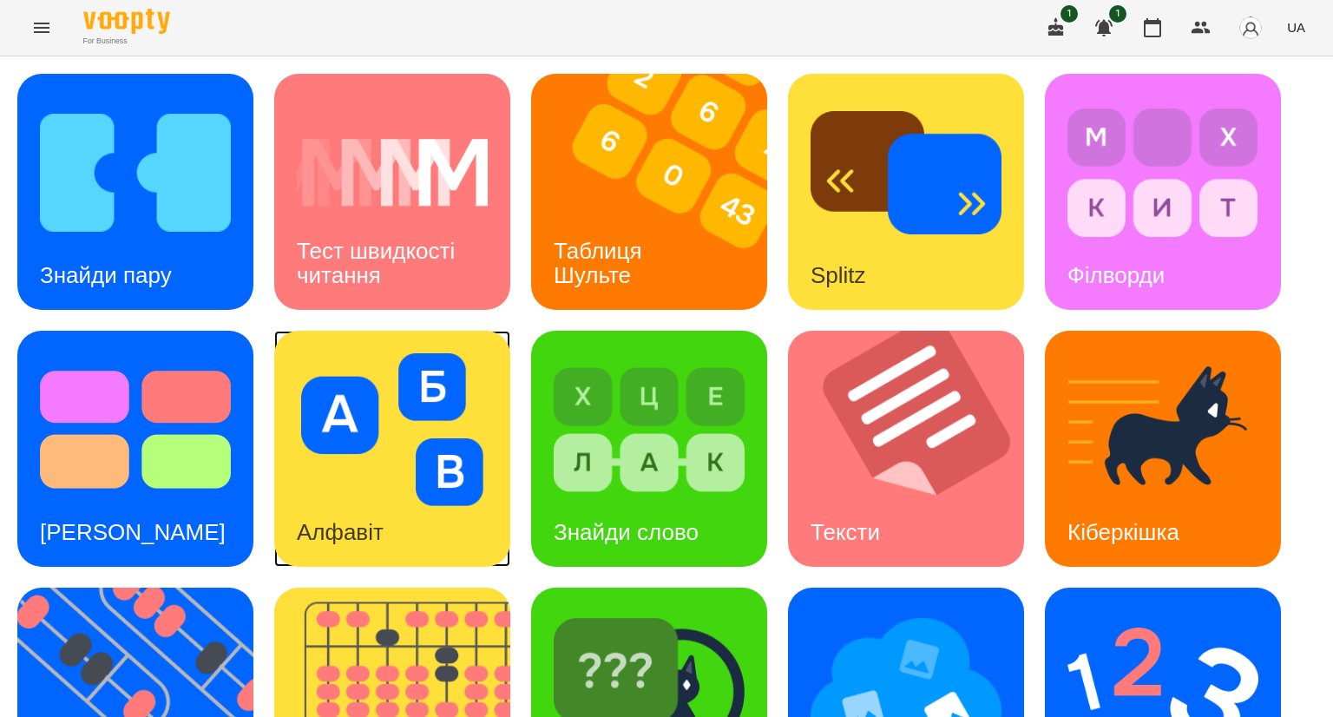
click at [344, 471] on img at bounding box center [392, 429] width 191 height 153
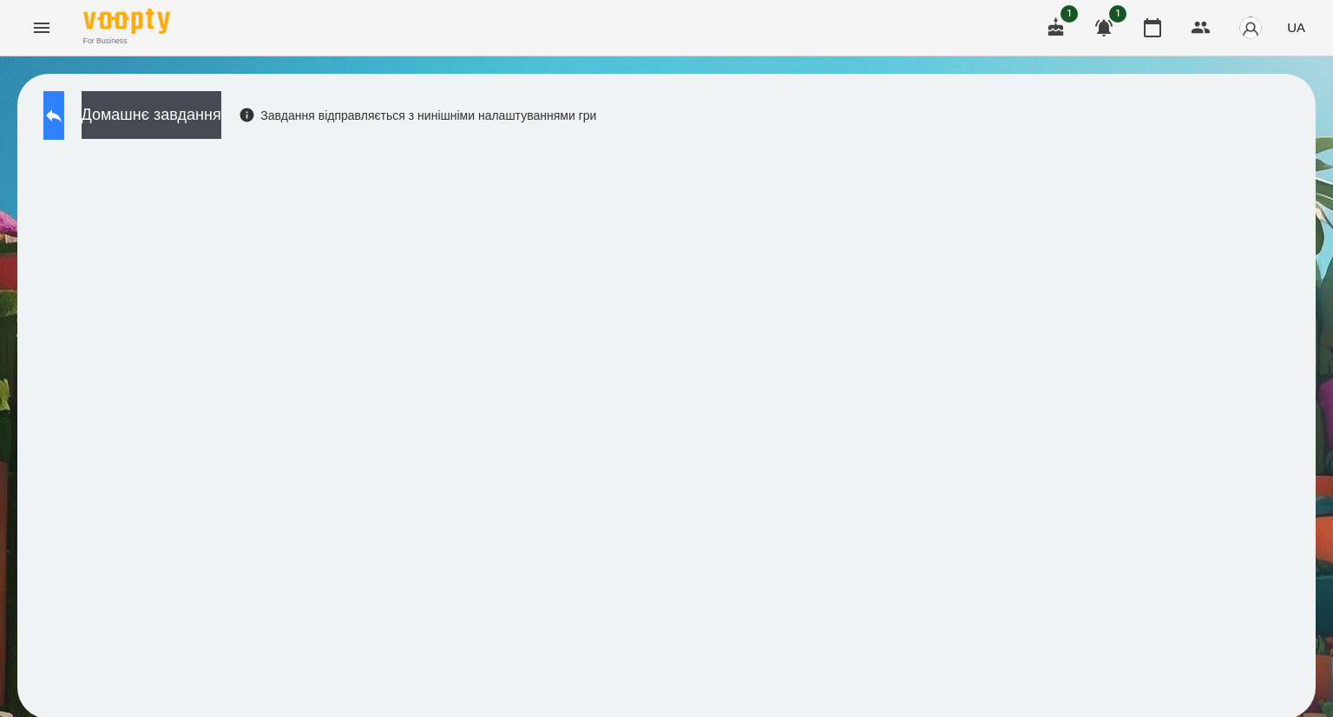
click at [62, 121] on icon at bounding box center [54, 115] width 16 height 13
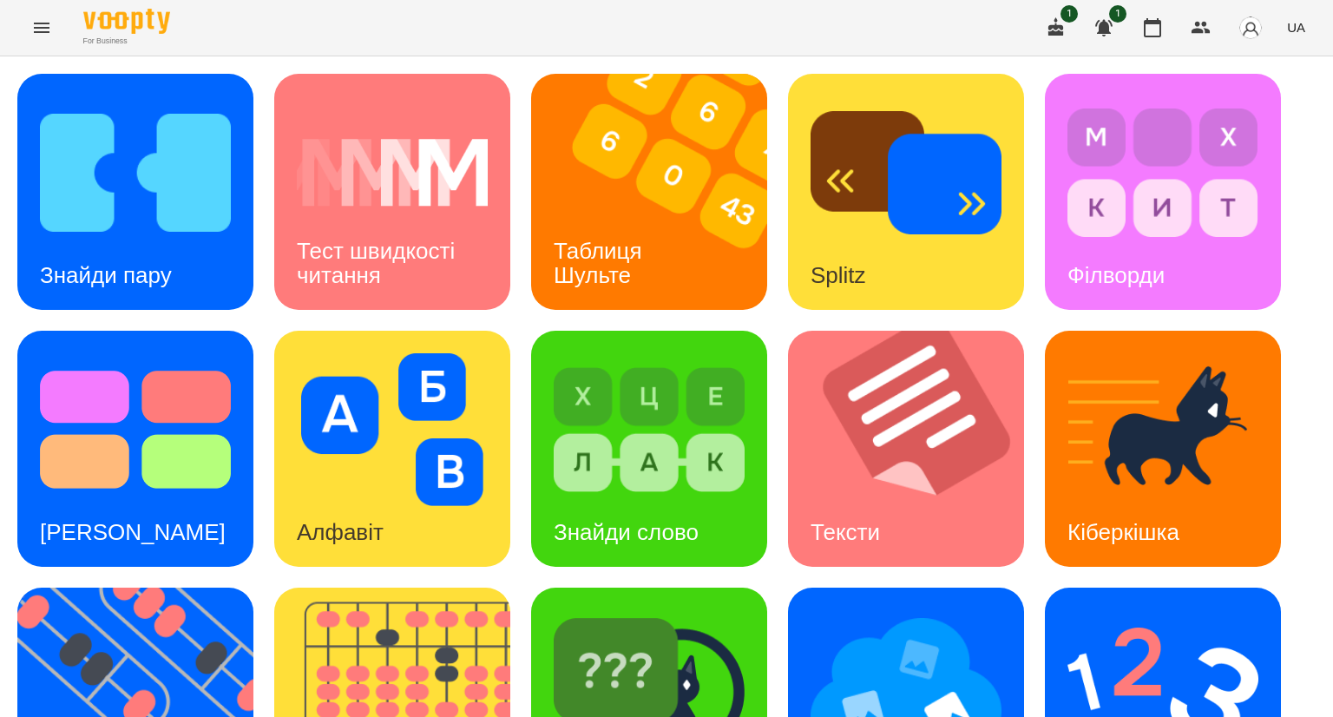
scroll to position [381, 0]
click at [135, 587] on img at bounding box center [146, 705] width 258 height 236
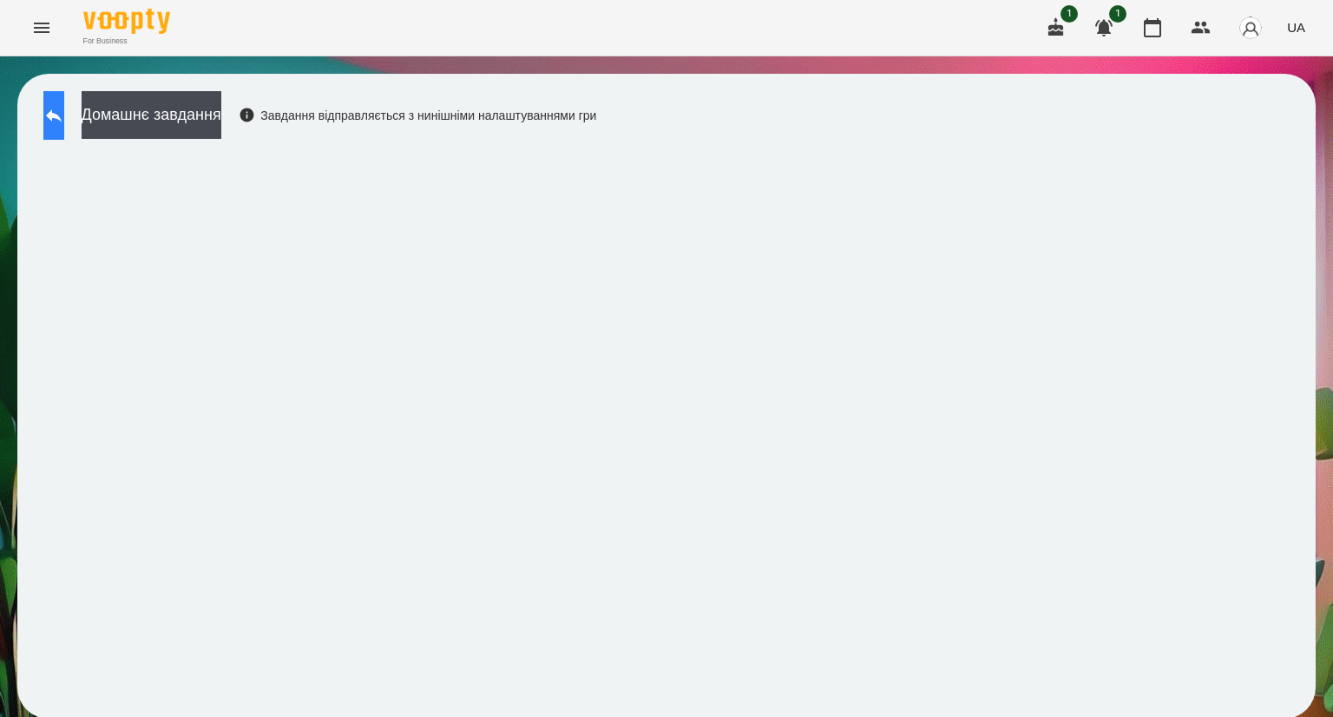
click at [54, 115] on button at bounding box center [53, 115] width 21 height 49
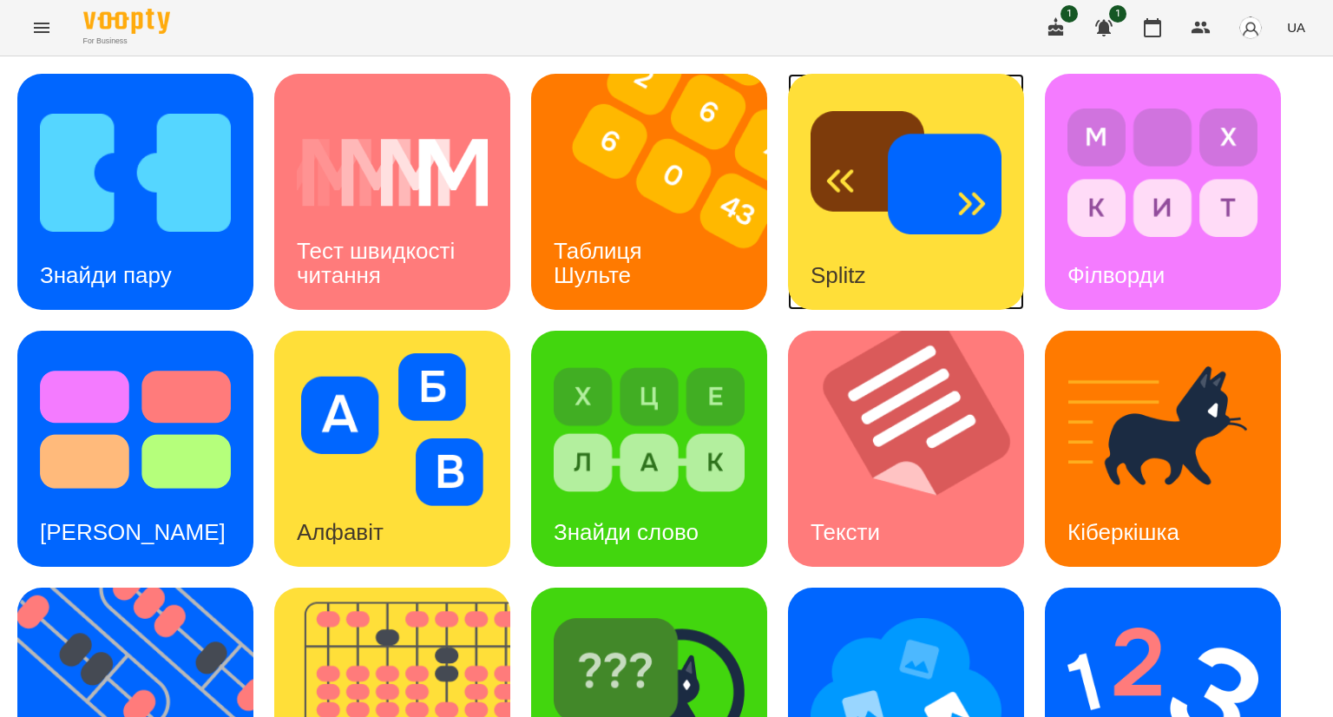
click at [906, 258] on div "Splitz" at bounding box center [906, 192] width 236 height 236
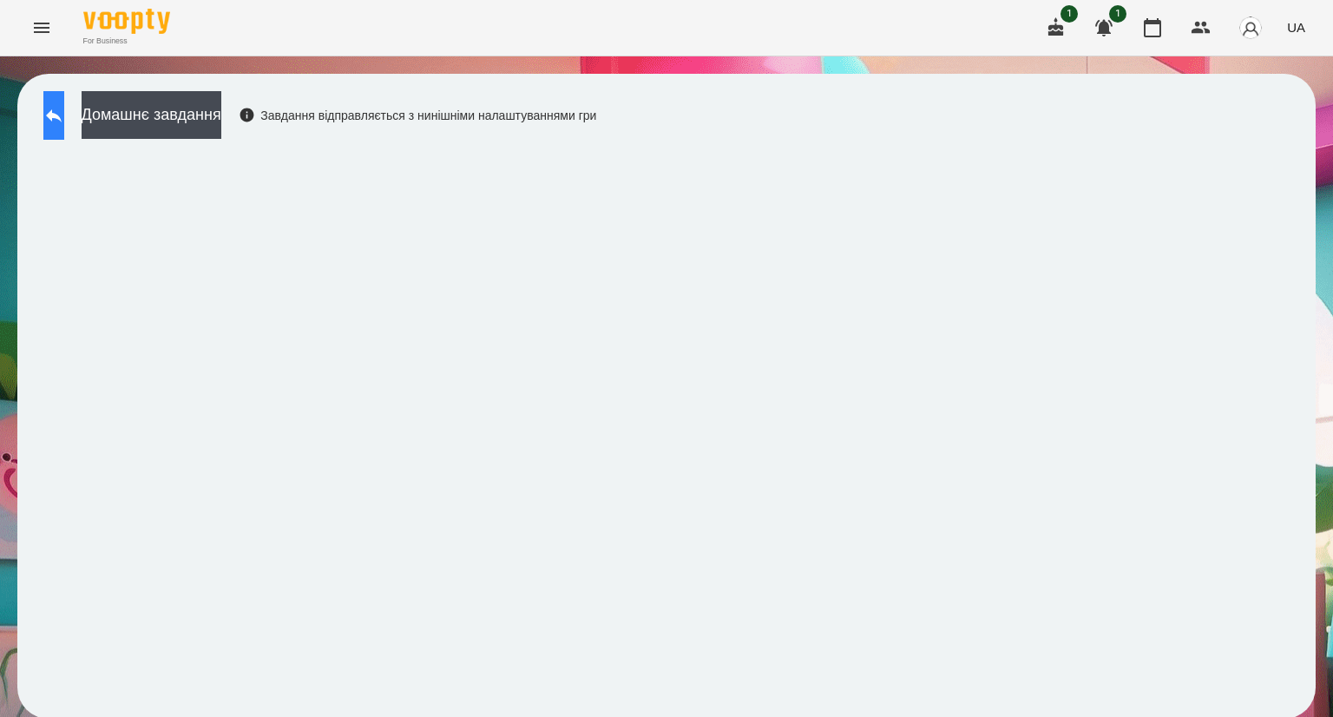
click at [59, 115] on button at bounding box center [53, 115] width 21 height 49
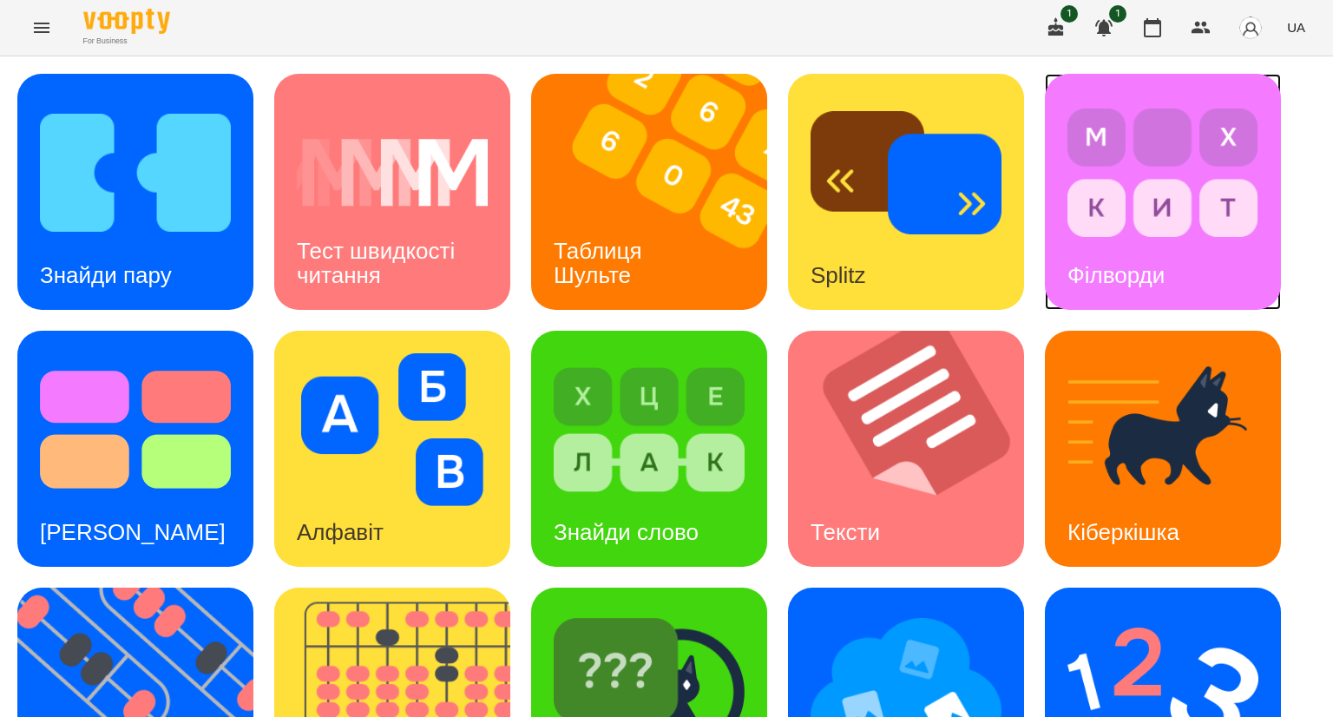
click at [1107, 247] on div "Філворди" at bounding box center [1116, 275] width 142 height 69
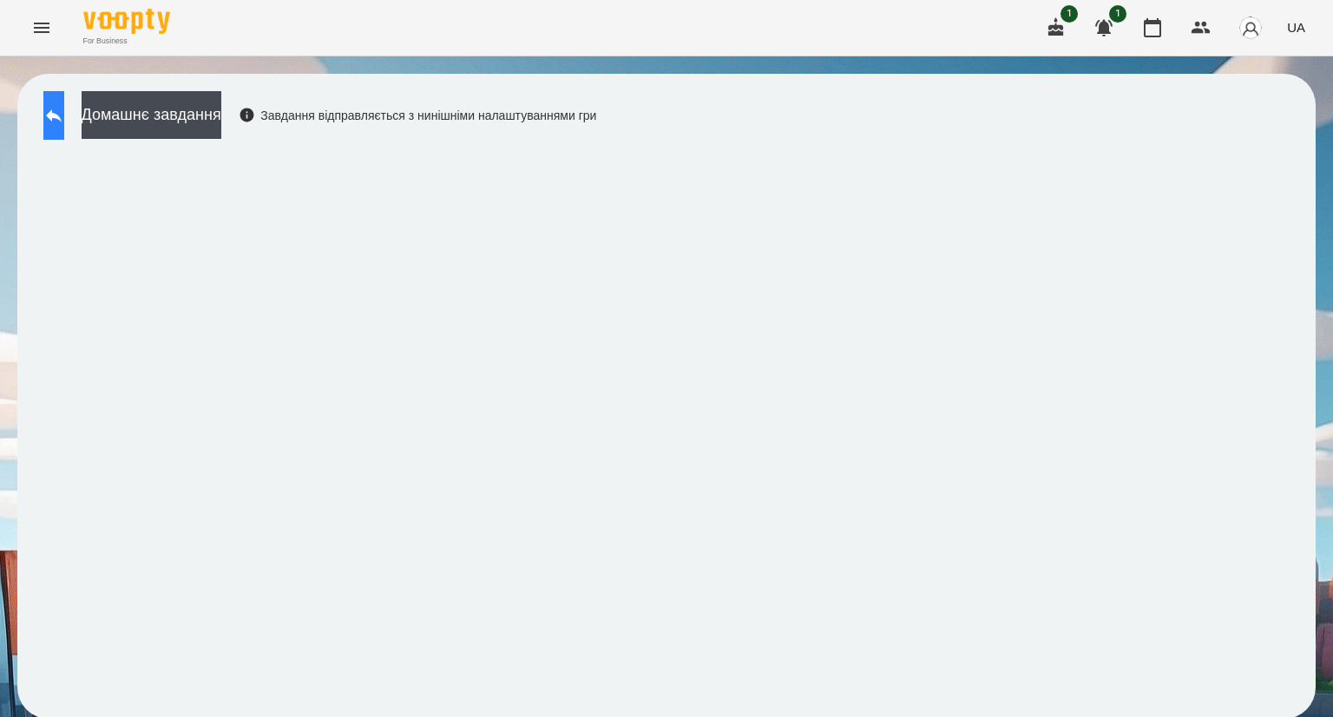
click at [60, 125] on icon at bounding box center [53, 115] width 21 height 21
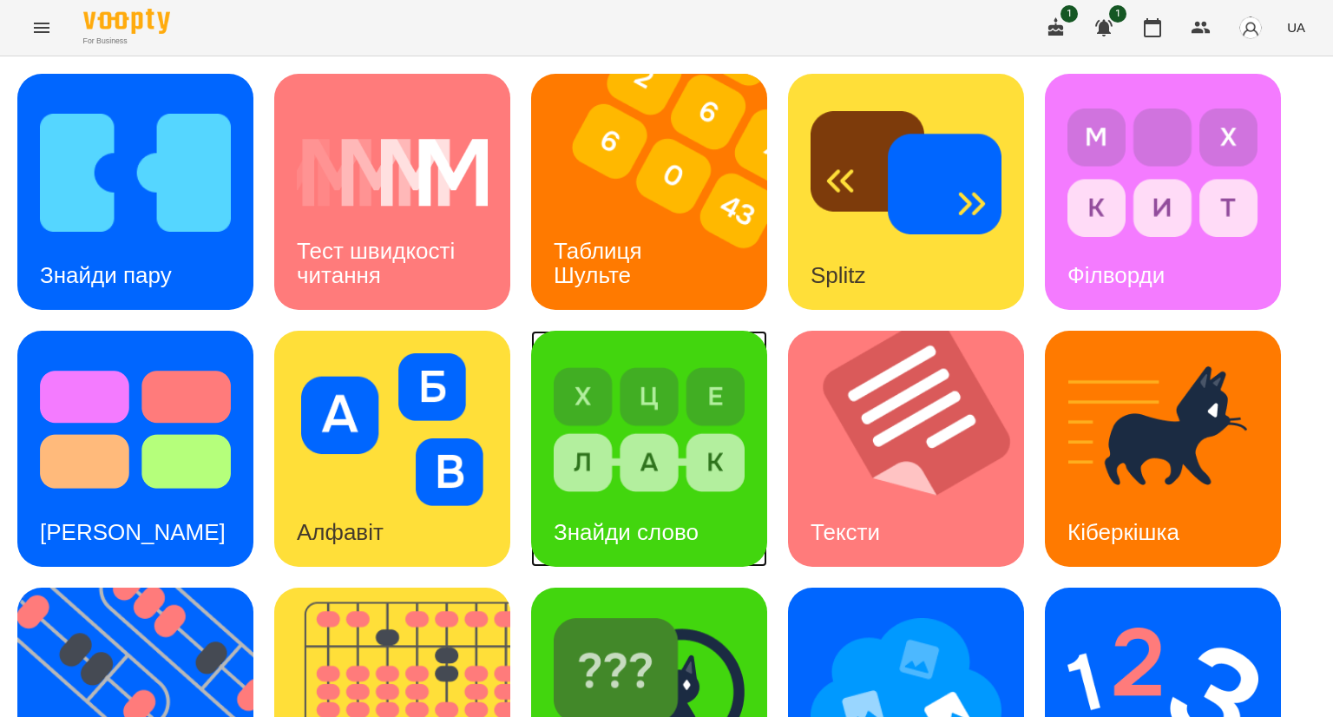
click at [608, 449] on img at bounding box center [649, 429] width 191 height 153
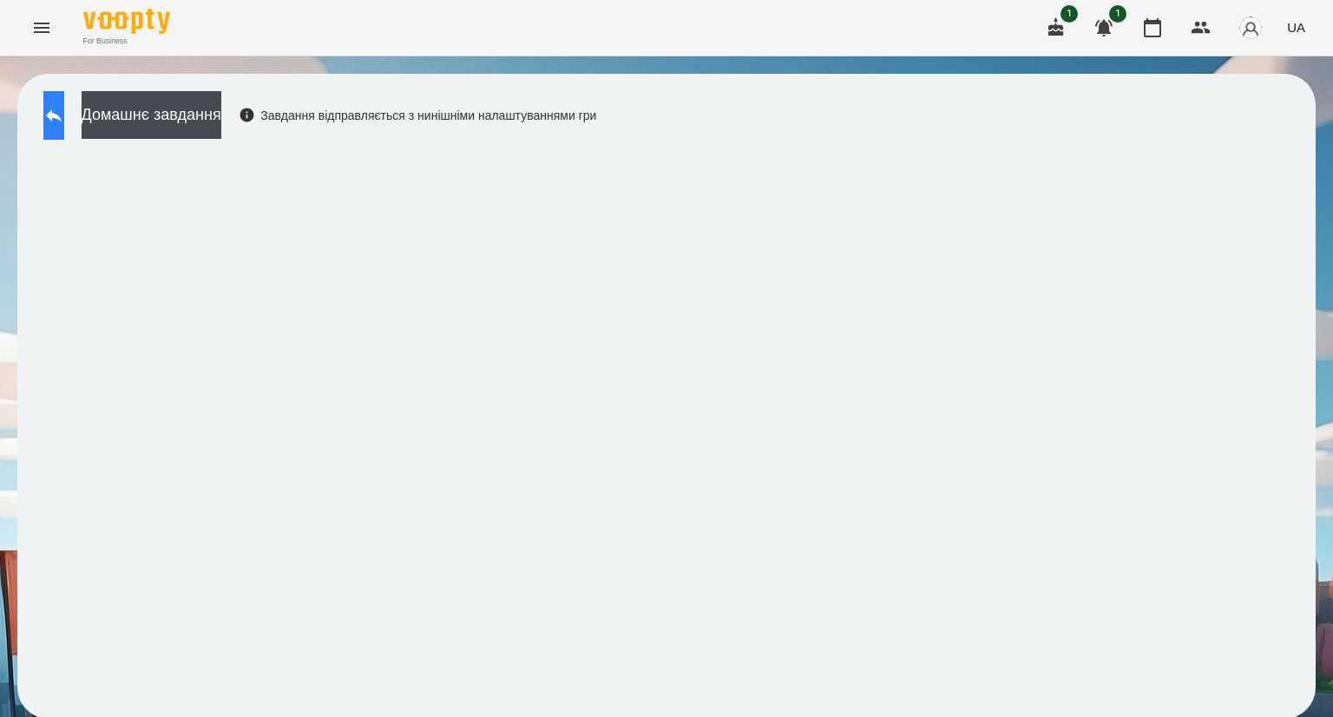
click at [64, 122] on icon at bounding box center [53, 115] width 21 height 21
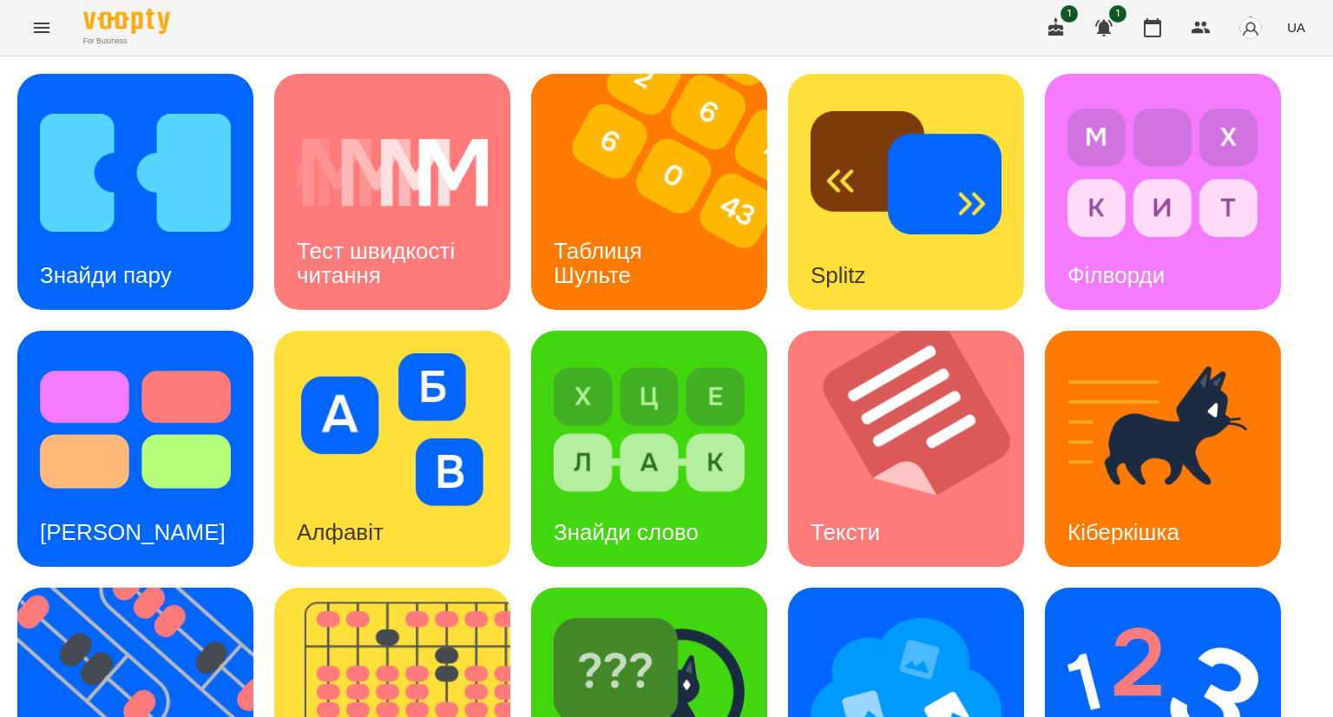
click at [52, 41] on button "Menu" at bounding box center [42, 28] width 42 height 42
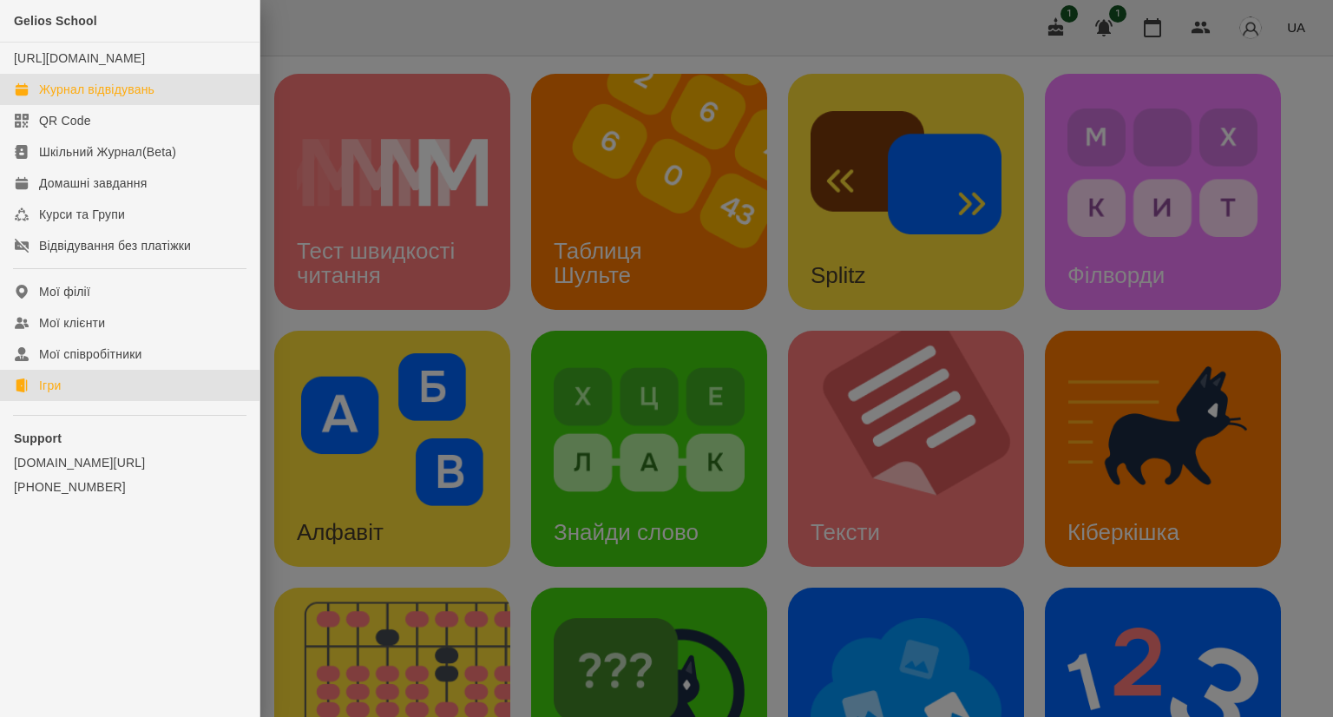
click at [69, 98] on div "Журнал відвідувань" at bounding box center [96, 89] width 115 height 17
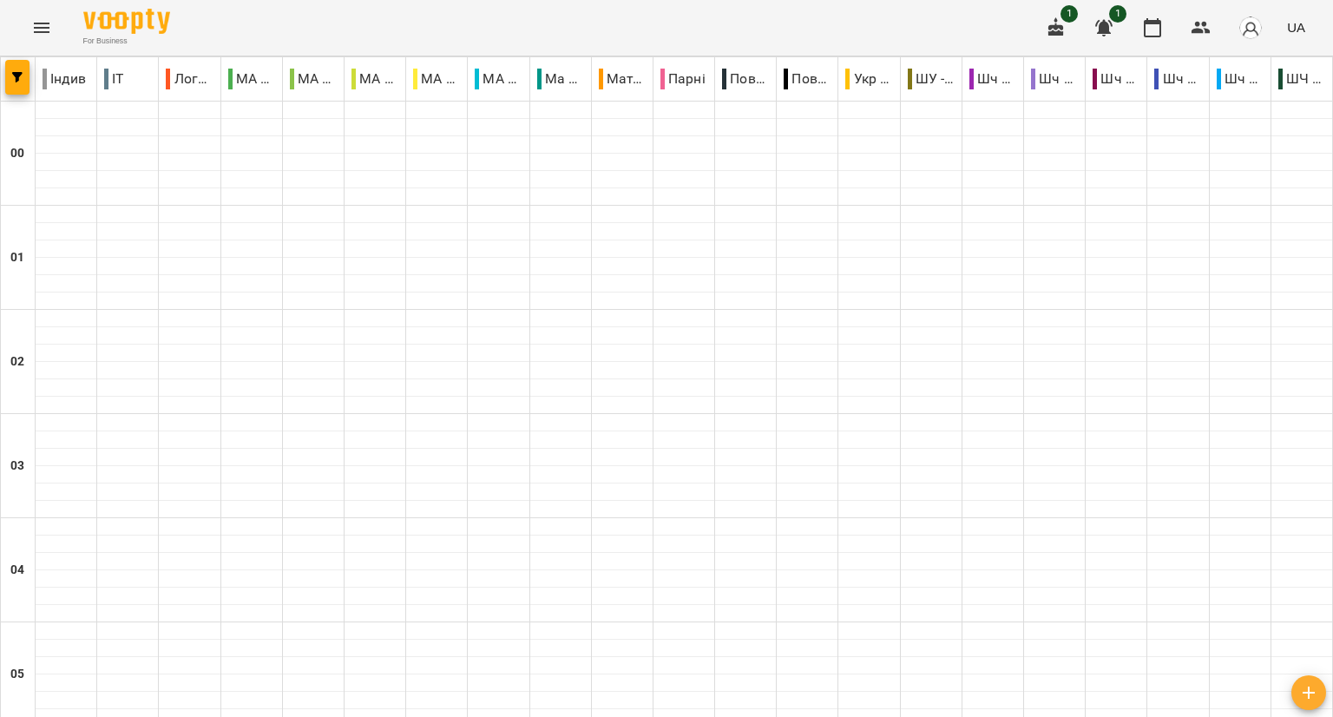
scroll to position [1877, 0]
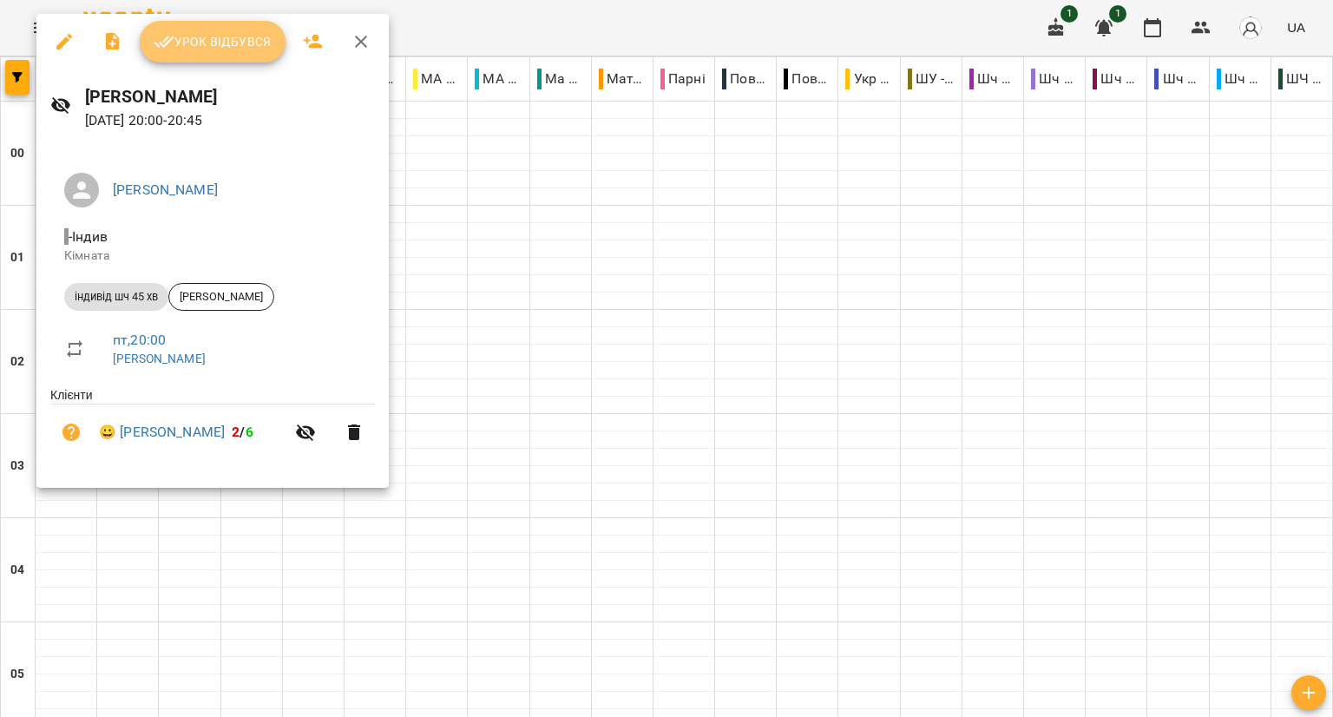
click at [198, 55] on button "Урок відбувся" at bounding box center [213, 42] width 146 height 42
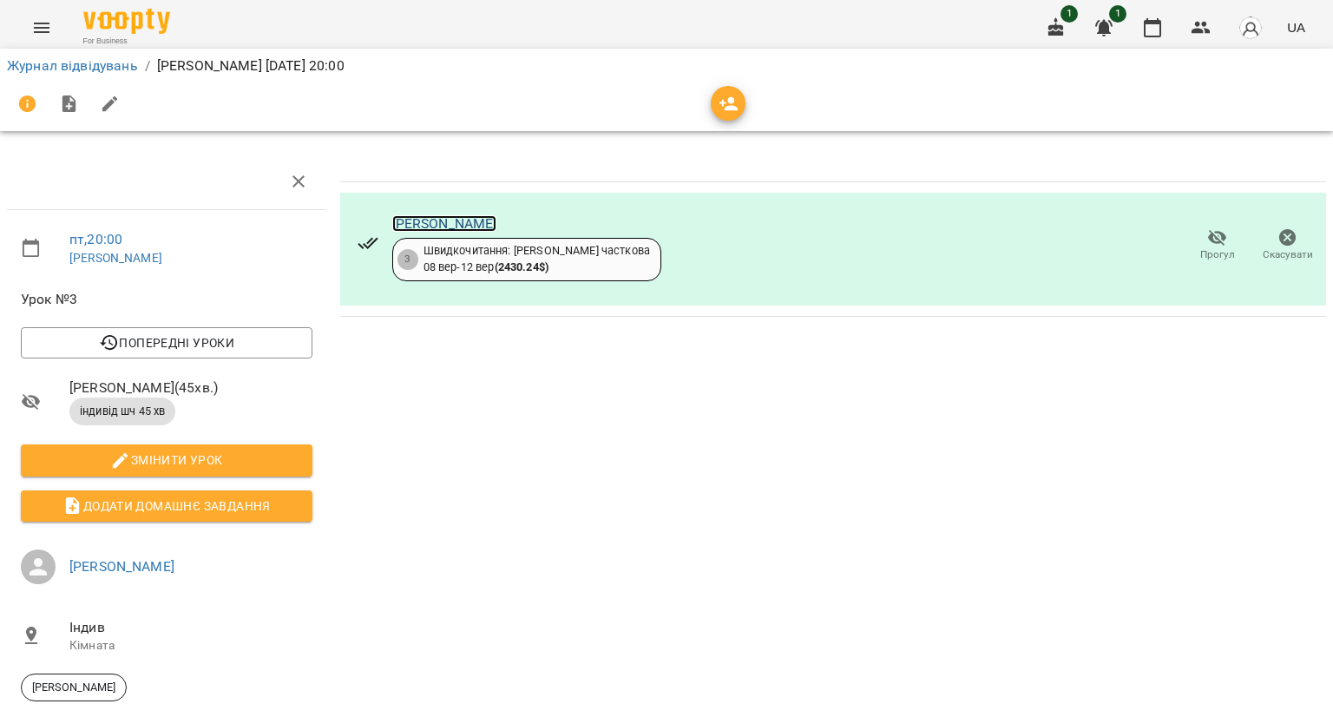
click at [457, 220] on link "[PERSON_NAME]" at bounding box center [444, 223] width 105 height 16
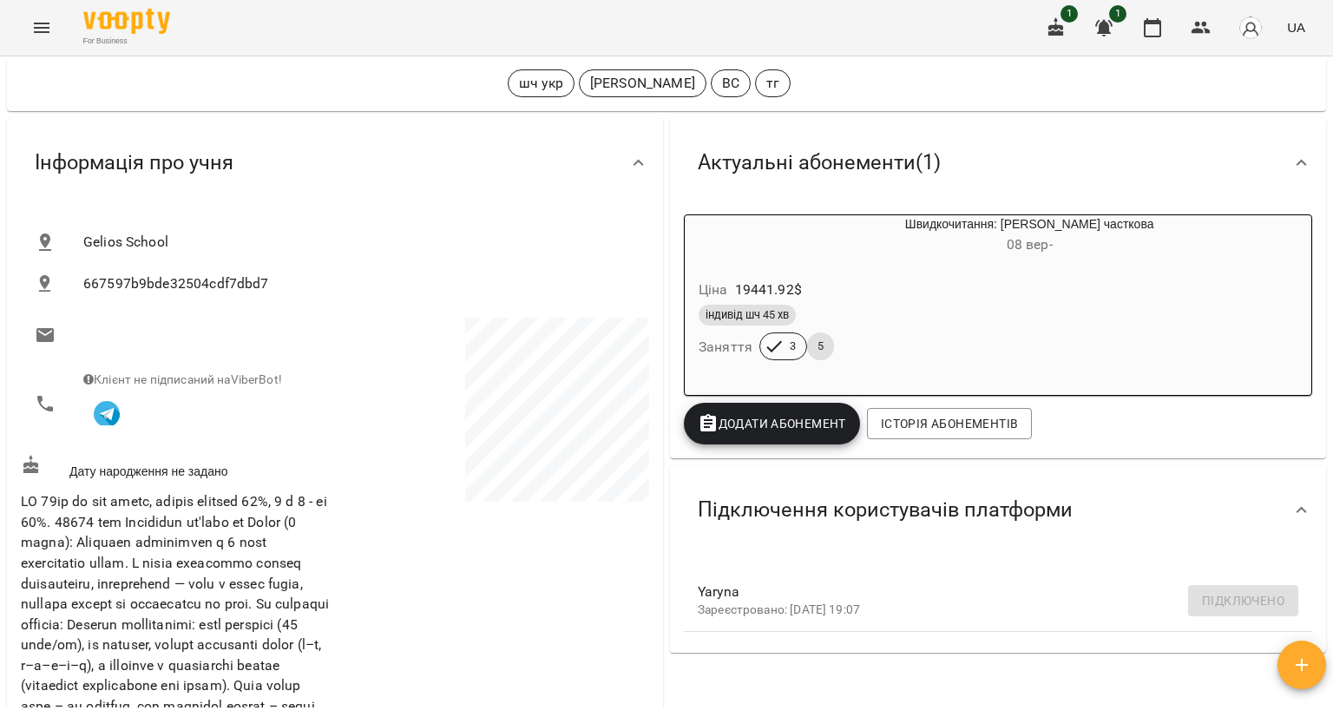
scroll to position [37, 0]
